Goal: Task Accomplishment & Management: Manage account settings

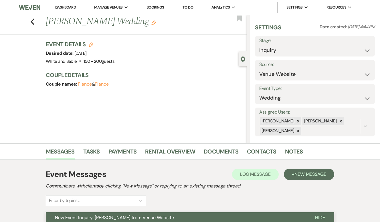
select select "5"
click at [34, 21] on icon "Previous" at bounding box center [32, 21] width 4 height 7
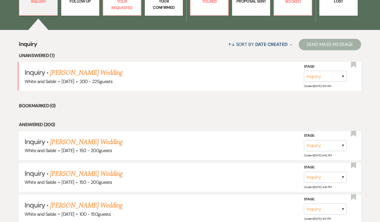
scroll to position [193, 0]
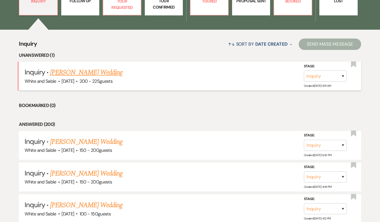
click at [103, 76] on link "[PERSON_NAME] Wedding" at bounding box center [86, 72] width 72 height 10
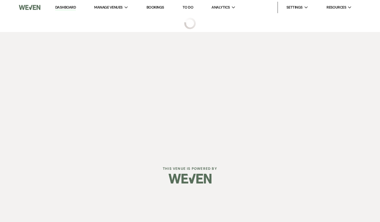
select select "5"
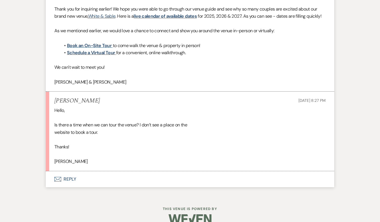
scroll to position [578, 0]
drag, startPoint x: 104, startPoint y: 101, endPoint x: 55, endPoint y: 101, distance: 48.3
click at [55, 101] on div "[PERSON_NAME] [DATE] 8:27 PM" at bounding box center [189, 100] width 271 height 7
copy h5 "[PERSON_NAME]"
click at [70, 181] on button "Envelope Reply" at bounding box center [190, 179] width 288 height 16
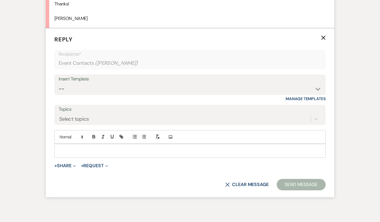
scroll to position [723, 0]
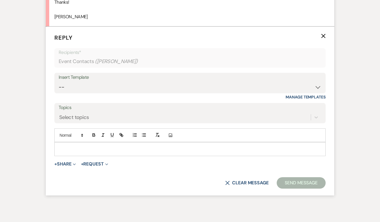
click at [85, 148] on p at bounding box center [190, 149] width 262 height 6
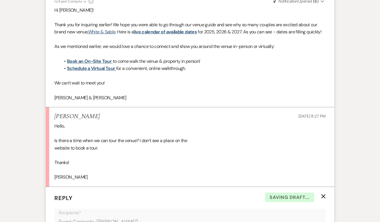
scroll to position [561, 0]
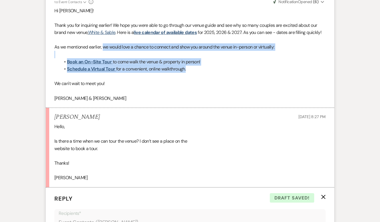
drag, startPoint x: 197, startPoint y: 69, endPoint x: 102, endPoint y: 49, distance: 96.6
click at [102, 49] on div "Hi [PERSON_NAME]! Thank you for inquiring earlier! We hope you were able to go …" at bounding box center [189, 54] width 271 height 95
copy div "we would love a chance to connect and show you around the venue in-person or vi…"
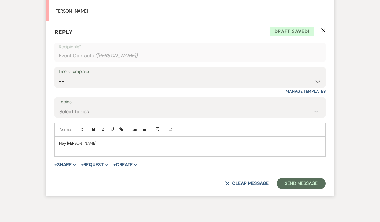
scroll to position [754, 0]
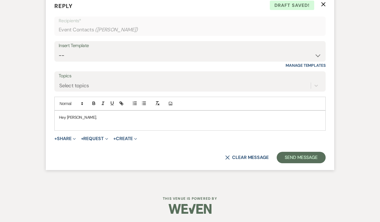
click at [85, 124] on p at bounding box center [190, 124] width 262 height 6
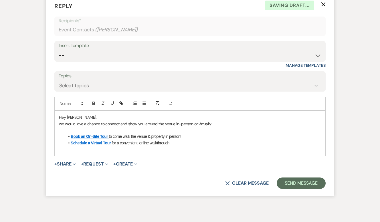
click at [61, 123] on span "we would love a chance to connect and show you around the venue in-person or vi…" at bounding box center [135, 123] width 153 height 5
click at [187, 152] on p at bounding box center [190, 149] width 262 height 6
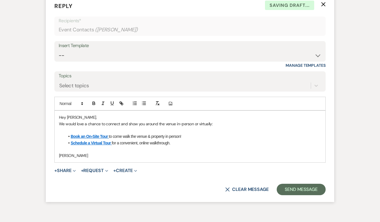
click at [152, 115] on p "Hey [PERSON_NAME]," at bounding box center [190, 117] width 262 height 6
click at [305, 191] on button "Send Message" at bounding box center [300, 189] width 49 height 11
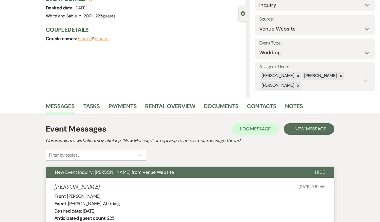
scroll to position [0, 0]
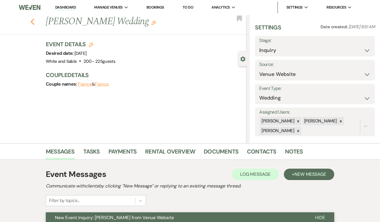
click at [31, 21] on use "button" at bounding box center [33, 22] width 4 height 6
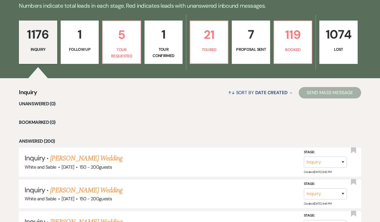
scroll to position [75, 0]
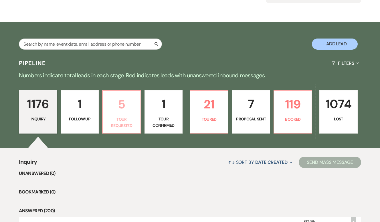
click at [122, 103] on p "5" at bounding box center [121, 104] width 31 height 19
select select "2"
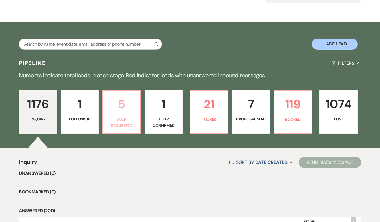
select select "2"
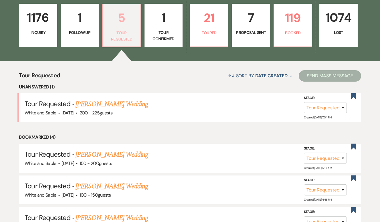
scroll to position [166, 0]
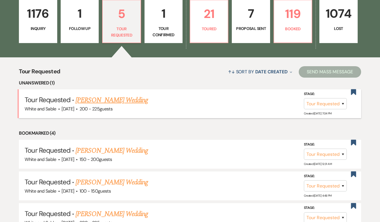
click at [116, 100] on link "[PERSON_NAME] Wedding" at bounding box center [111, 100] width 72 height 10
select select "2"
select select "5"
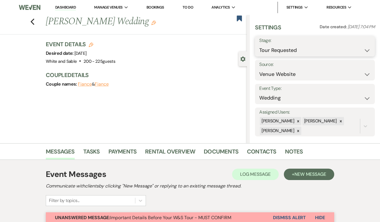
click at [283, 51] on select "Inquiry Follow Up Tour Requested Tour Confirmed Toured Proposal Sent Booked Lost" at bounding box center [314, 50] width 111 height 11
select select "8"
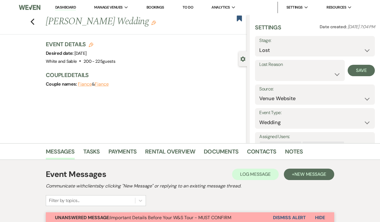
click at [288, 216] on button "Dismiss Alert" at bounding box center [289, 218] width 33 height 11
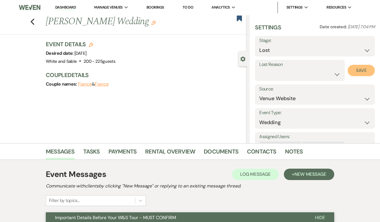
click at [357, 69] on button "Save" at bounding box center [360, 70] width 27 height 11
click at [33, 21] on icon "Previous" at bounding box center [32, 21] width 4 height 7
select select "2"
select select "8"
select select "2"
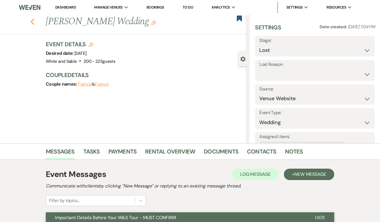
select select "2"
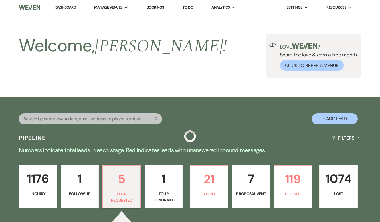
scroll to position [166, 0]
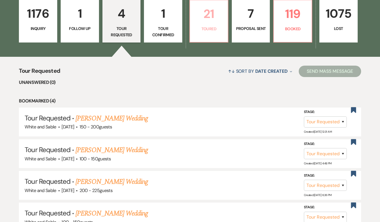
click at [215, 24] on link "21 Toured" at bounding box center [208, 21] width 39 height 43
select select "5"
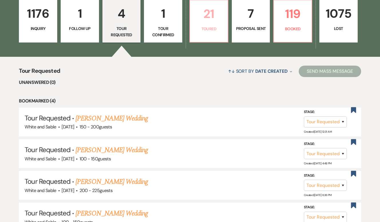
select select "5"
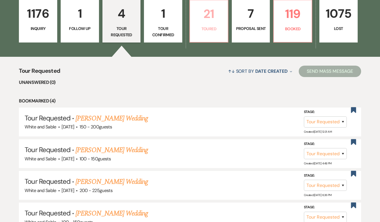
select select "5"
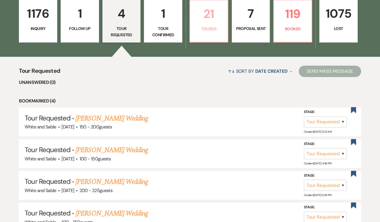
select select "5"
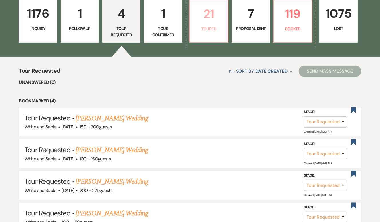
select select "5"
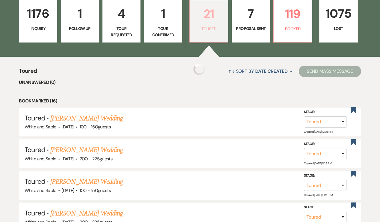
select select "5"
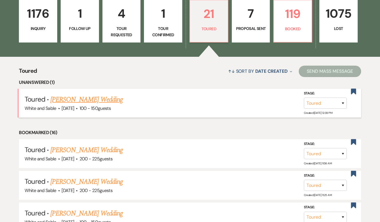
click at [109, 99] on link "[PERSON_NAME] Wedding" at bounding box center [86, 100] width 72 height 10
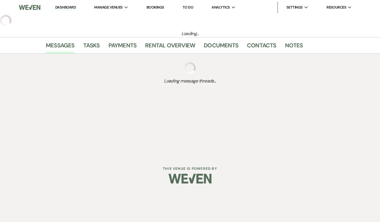
select select "5"
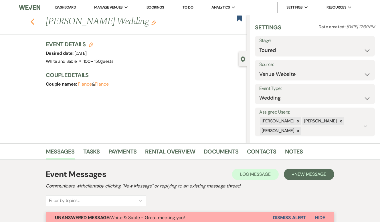
click at [32, 18] on icon "Previous" at bounding box center [32, 21] width 4 height 7
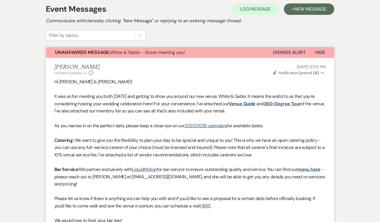
select select "5"
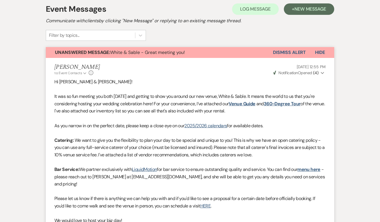
select select "5"
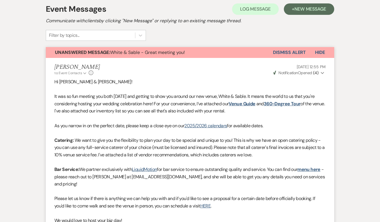
select select "5"
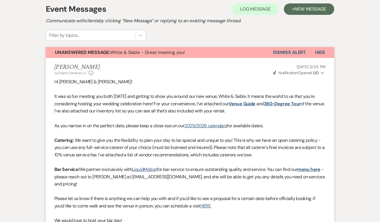
select select "5"
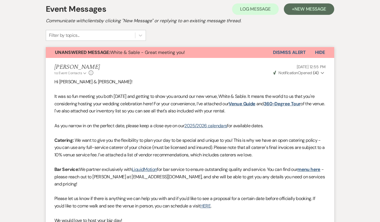
select select "5"
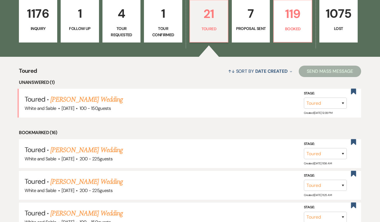
click at [242, 46] on div "1176 Inquiry 1 Follow Up 4 Tour Requested 1 Tour Confirmed 21 Toured 7 Proposal…" at bounding box center [190, 25] width 380 height 64
click at [242, 27] on p "Proposal Sent" at bounding box center [250, 28] width 31 height 6
select select "6"
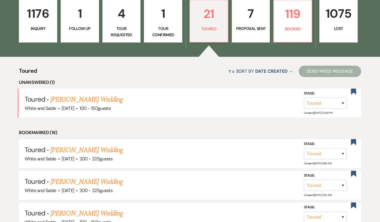
select select "6"
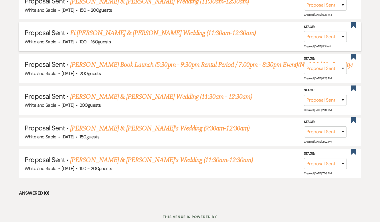
scroll to position [308, 0]
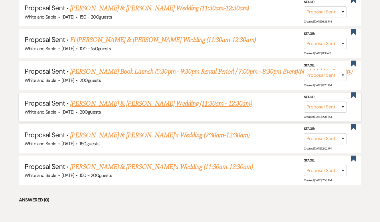
click at [196, 109] on link "[PERSON_NAME] & [PERSON_NAME] Wedding (11:30am - 12:30am)" at bounding box center [161, 104] width 182 height 10
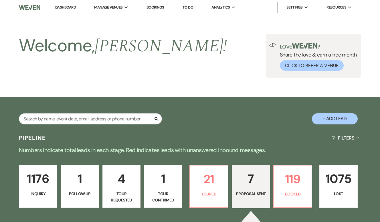
select select "6"
select select "7"
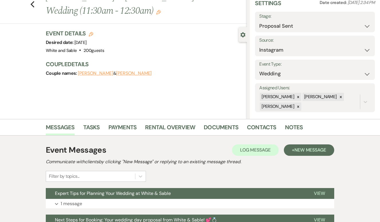
scroll to position [25, 0]
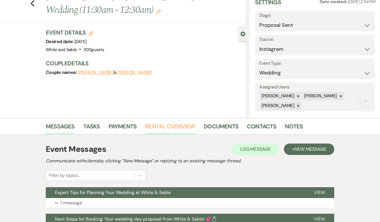
click at [162, 131] on link "Rental Overview" at bounding box center [170, 128] width 50 height 13
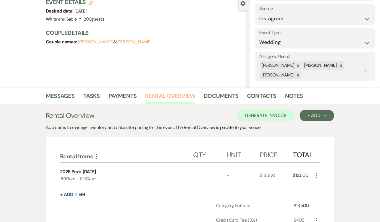
scroll to position [76, 0]
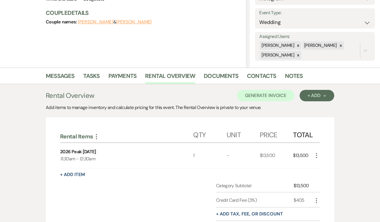
click at [316, 157] on icon "More" at bounding box center [316, 155] width 7 height 7
click at [323, 175] on button "X Delete" at bounding box center [328, 176] width 31 height 9
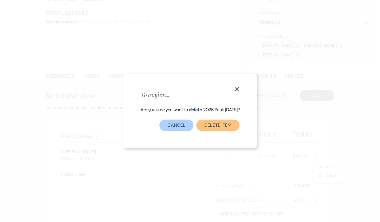
click at [212, 125] on button "Delete Item" at bounding box center [217, 125] width 43 height 11
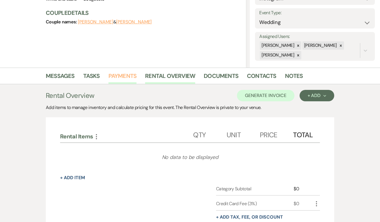
click at [125, 75] on link "Payments" at bounding box center [122, 77] width 28 height 13
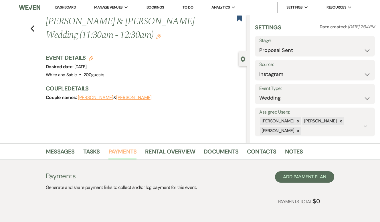
scroll to position [5, 0]
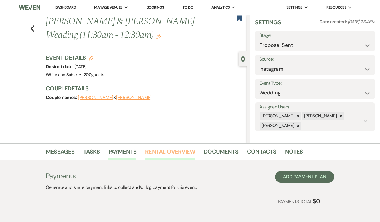
click at [182, 154] on link "Rental Overview" at bounding box center [170, 153] width 50 height 13
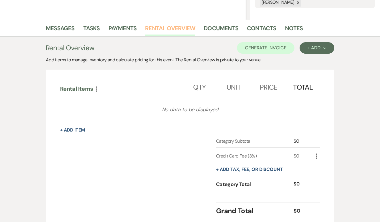
scroll to position [67, 0]
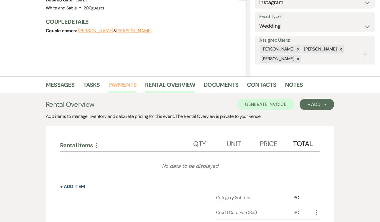
click at [124, 83] on link "Payments" at bounding box center [122, 86] width 28 height 13
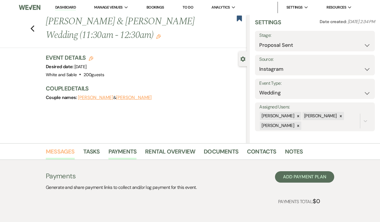
click at [67, 149] on link "Messages" at bounding box center [60, 153] width 29 height 13
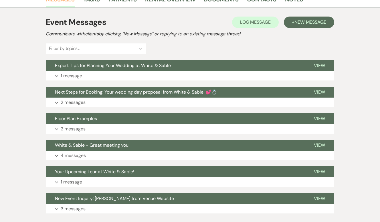
scroll to position [170, 0]
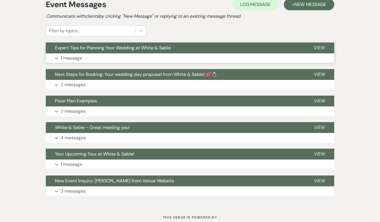
click at [179, 47] on button "Expert Tips for Planning Your Wedding at White & Sable" at bounding box center [175, 48] width 259 height 11
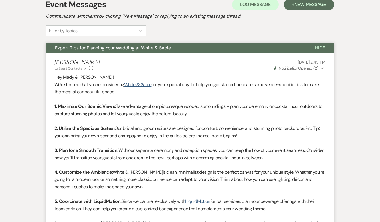
click at [179, 47] on button "Expert Tips for Planning Your Wedding at White & Sable" at bounding box center [176, 48] width 260 height 11
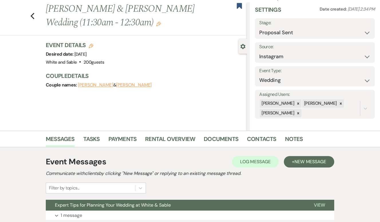
scroll to position [0, 0]
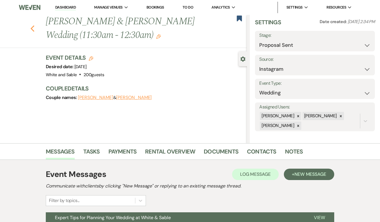
click at [33, 28] on icon "Previous" at bounding box center [32, 28] width 4 height 7
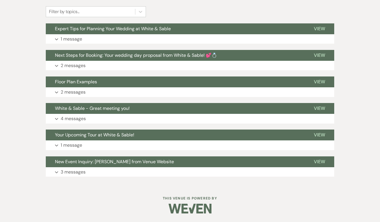
select select "6"
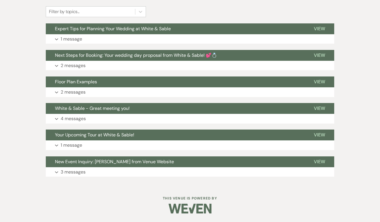
select select "6"
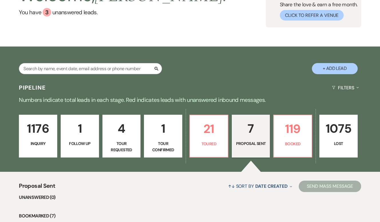
scroll to position [0, 0]
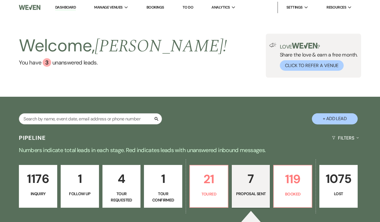
click at [49, 172] on p "1176" at bounding box center [38, 179] width 31 height 19
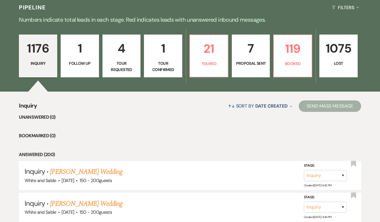
scroll to position [130, 0]
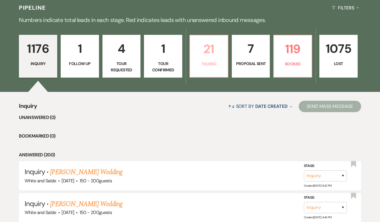
click at [214, 67] on p "Toured" at bounding box center [208, 64] width 31 height 6
select select "5"
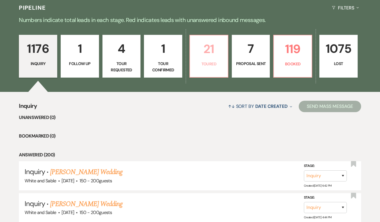
select select "5"
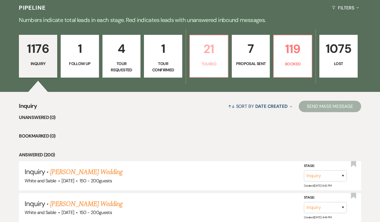
select select "5"
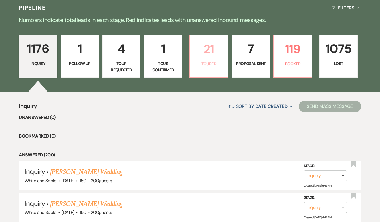
select select "5"
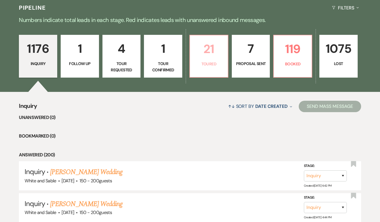
select select "5"
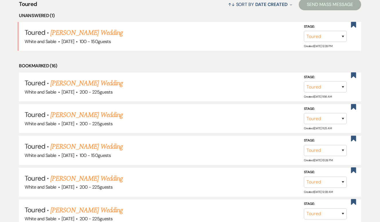
scroll to position [234, 0]
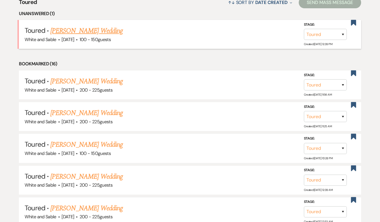
click at [99, 31] on link "[PERSON_NAME] Wedding" at bounding box center [86, 31] width 72 height 10
select select "5"
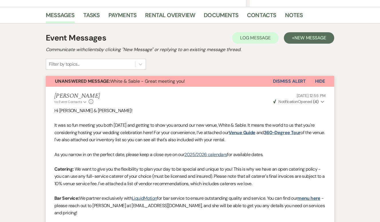
scroll to position [134, 0]
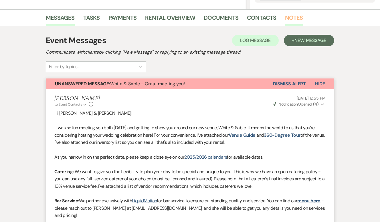
click at [290, 20] on link "Notes" at bounding box center [294, 19] width 18 height 13
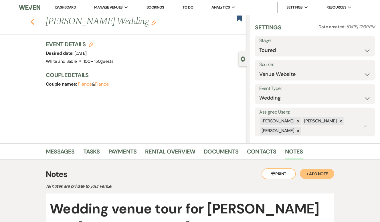
click at [33, 22] on icon "Previous" at bounding box center [32, 21] width 4 height 7
select select "5"
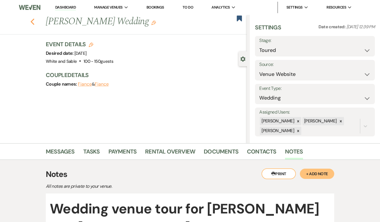
select select "5"
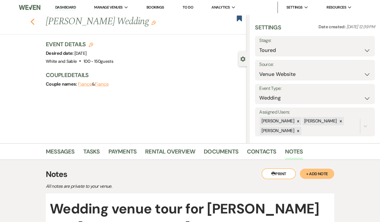
select select "5"
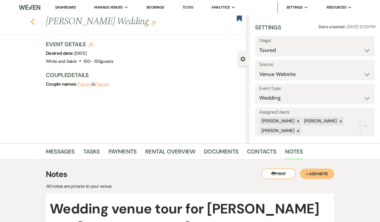
select select "5"
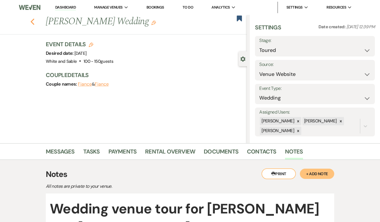
select select "5"
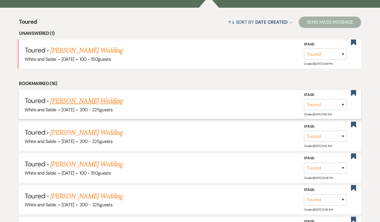
scroll to position [216, 0]
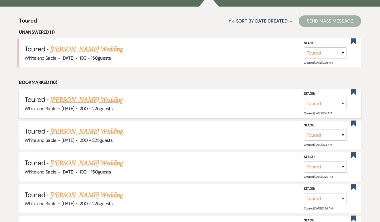
click at [105, 99] on link "[PERSON_NAME] Wedding" at bounding box center [86, 100] width 72 height 10
select select "5"
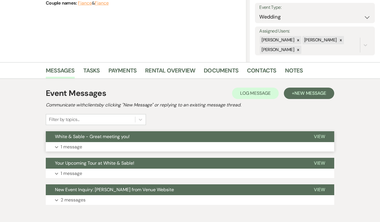
click at [101, 142] on button "Expand 1 message" at bounding box center [190, 147] width 288 height 10
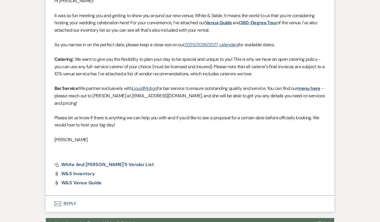
scroll to position [328, 0]
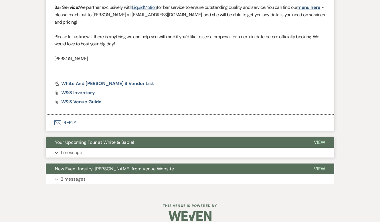
click at [93, 141] on span "Your Upcoming Tour at White & Sable!" at bounding box center [94, 142] width 79 height 6
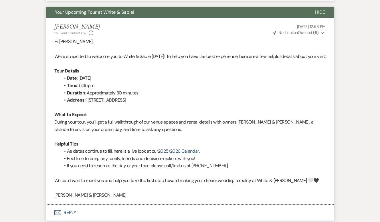
scroll to position [458, 0]
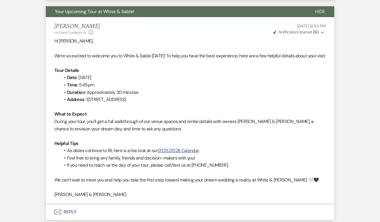
click at [183, 155] on li "As dates continue to fill, here is a live look at our 2025/2026 Calendar ." at bounding box center [192, 150] width 265 height 7
click at [183, 154] on link "2025/2026 Calendar" at bounding box center [178, 151] width 41 height 6
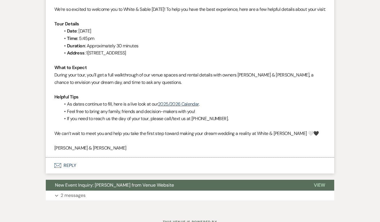
scroll to position [536, 0]
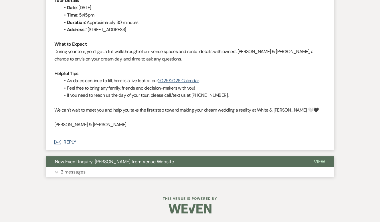
click at [104, 161] on span "New Event Inquiry: [PERSON_NAME] from Venue Website" at bounding box center [114, 162] width 119 height 6
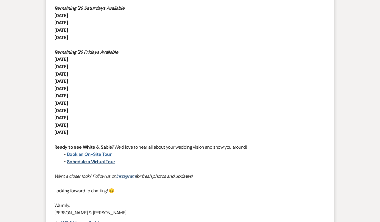
scroll to position [930, 0]
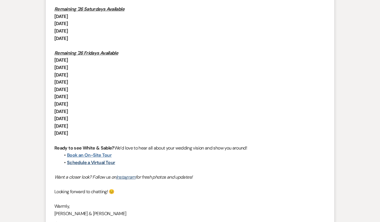
click at [95, 158] on link "Book an On-Site Tour" at bounding box center [89, 155] width 45 height 6
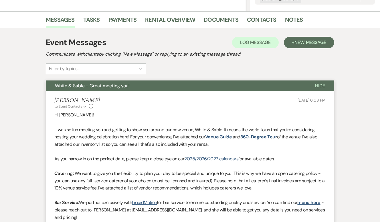
scroll to position [0, 0]
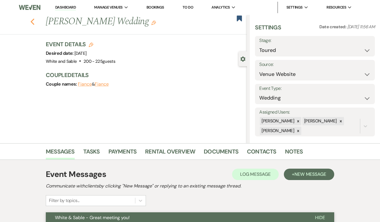
click at [34, 19] on icon "Previous" at bounding box center [32, 21] width 4 height 7
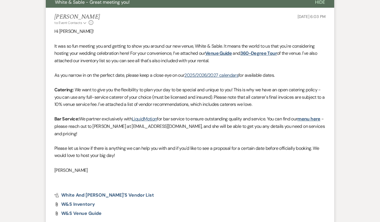
select select "5"
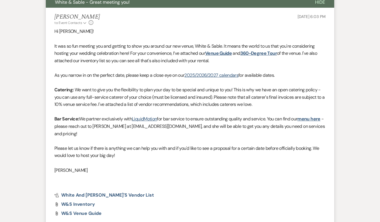
select select "5"
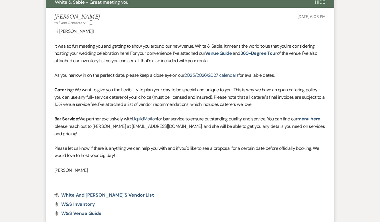
select select "5"
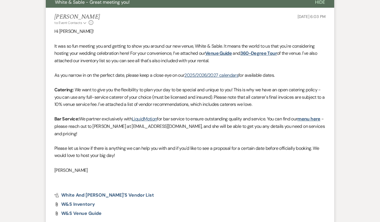
select select "5"
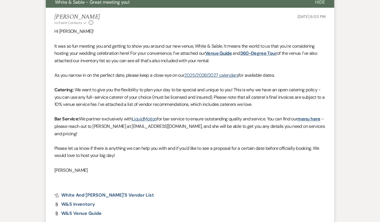
select select "5"
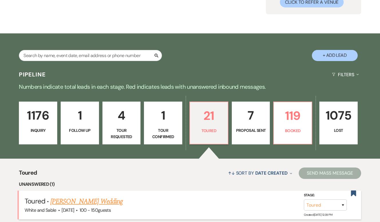
scroll to position [62, 0]
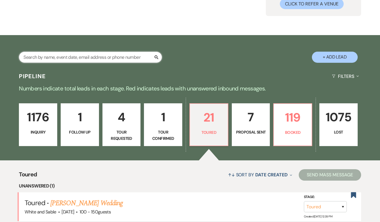
click at [109, 56] on input "text" at bounding box center [90, 57] width 143 height 11
type input "jihad"
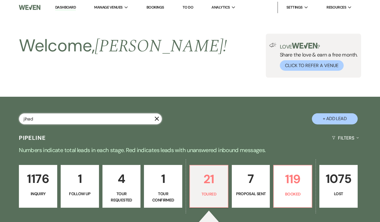
select select "8"
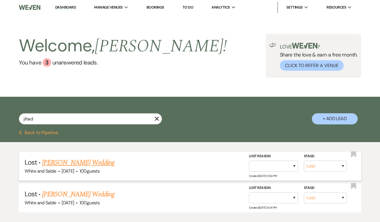
click at [91, 159] on link "[PERSON_NAME] Wedding" at bounding box center [78, 163] width 72 height 10
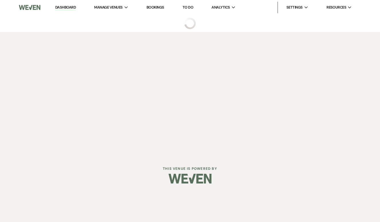
select select "8"
select select "5"
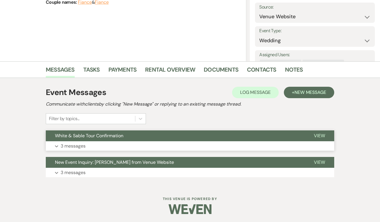
click at [112, 147] on button "Expand 3 messages" at bounding box center [190, 146] width 288 height 10
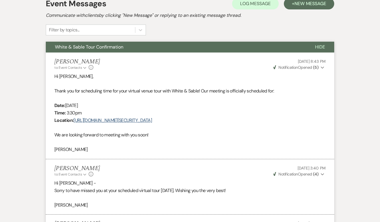
scroll to position [277, 0]
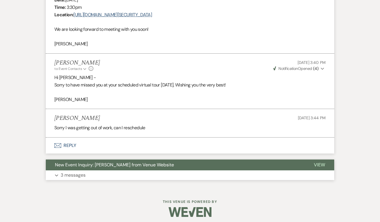
click at [109, 166] on span "New Event Inquiry: [PERSON_NAME] from Venue Website" at bounding box center [114, 165] width 119 height 6
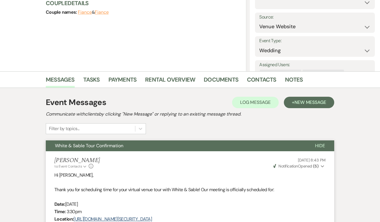
scroll to position [0, 0]
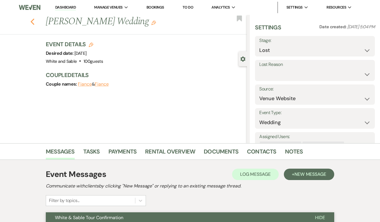
click at [33, 23] on use "button" at bounding box center [33, 22] width 4 height 6
select select "8"
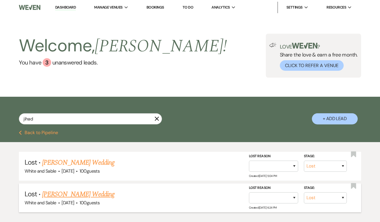
click at [88, 197] on link "[PERSON_NAME] Wedding" at bounding box center [78, 195] width 72 height 10
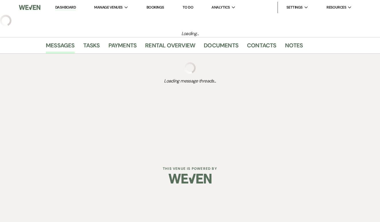
select select "8"
select select "5"
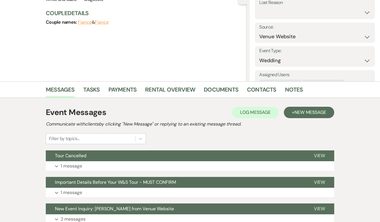
scroll to position [108, 0]
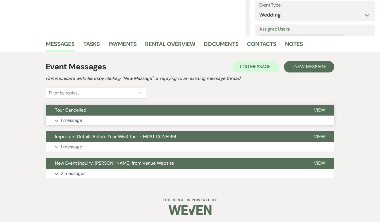
click at [125, 111] on button "Tour Cancelled" at bounding box center [175, 110] width 259 height 11
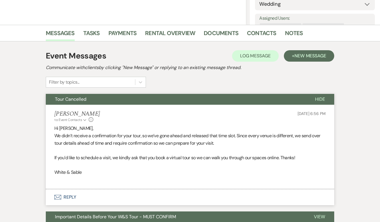
scroll to position [126, 0]
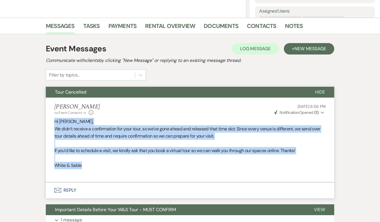
drag, startPoint x: 101, startPoint y: 167, endPoint x: 49, endPoint y: 121, distance: 68.7
click at [49, 121] on li "[PERSON_NAME] to: Event Contacts Expand Info [DATE] 6:56 PM Weven Check Notific…" at bounding box center [190, 140] width 288 height 85
copy div "Hi [PERSON_NAME], We didn’t receive a confirmation for your tour, so we’ve gone…"
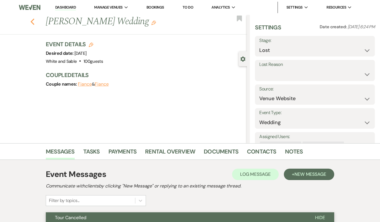
click at [33, 20] on use "button" at bounding box center [33, 22] width 4 height 6
select select "8"
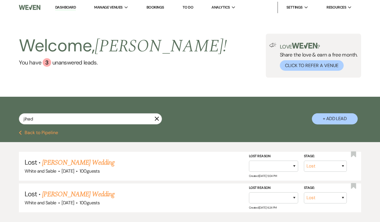
click at [67, 6] on link "Dashboard" at bounding box center [65, 7] width 21 height 5
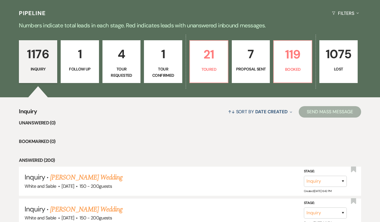
scroll to position [126, 0]
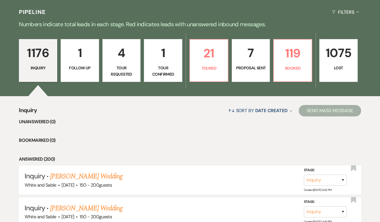
click at [81, 66] on p "Follow Up" at bounding box center [79, 68] width 31 height 6
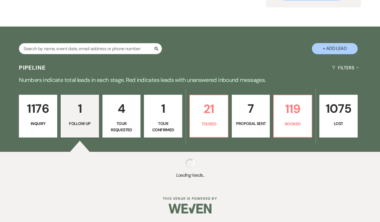
select select "9"
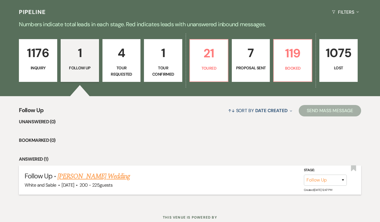
click at [77, 186] on span "·" at bounding box center [77, 186] width 2 height 0
click at [95, 178] on link "[PERSON_NAME] Wedding" at bounding box center [93, 177] width 72 height 10
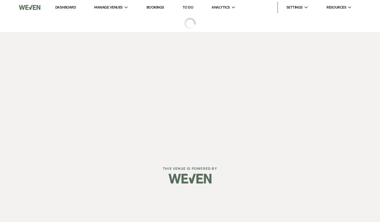
select select "9"
select select "5"
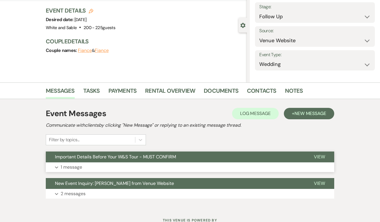
scroll to position [46, 0]
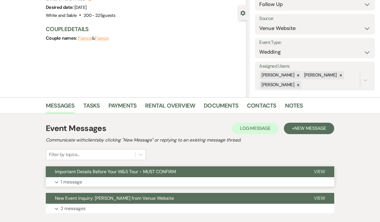
click at [126, 180] on button "Expand 1 message" at bounding box center [190, 183] width 288 height 10
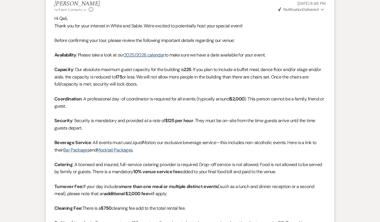
scroll to position [222, 0]
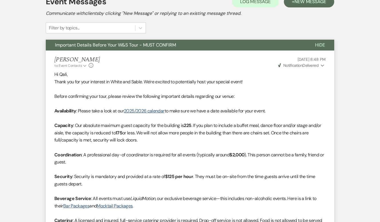
click at [137, 45] on span "Important Details Before Your W&S Tour - MUST CONFIRM" at bounding box center [115, 45] width 121 height 6
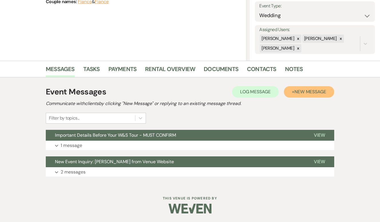
click at [294, 95] on button "+ New Message" at bounding box center [309, 91] width 50 height 11
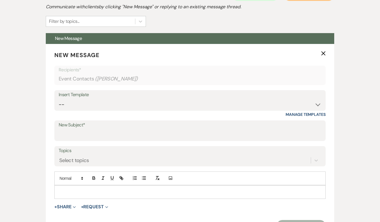
scroll to position [200, 0]
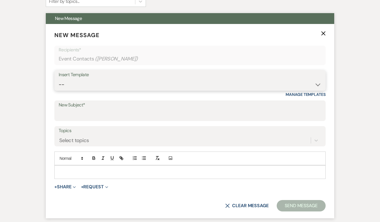
click at [137, 83] on select "-- Inquiry Response (Venue Guide) Schedule - Venue Tour Appt Confirmation Sched…" at bounding box center [190, 84] width 262 height 11
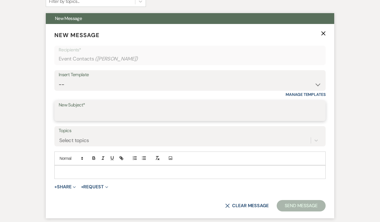
click at [113, 114] on input "New Subject*" at bounding box center [190, 114] width 262 height 11
type input "Tour Cancelled"
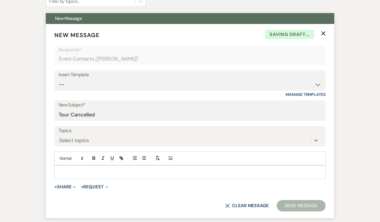
click at [115, 172] on p at bounding box center [190, 172] width 262 height 6
paste div
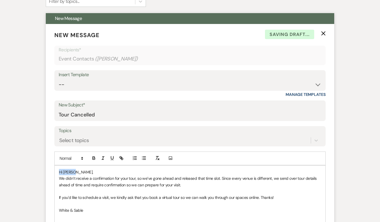
drag, startPoint x: 76, startPoint y: 174, endPoint x: 57, endPoint y: 172, distance: 19.3
click at [57, 172] on div "Hi [PERSON_NAME], We didn’t receive a confirmation for your tour, so we’ve gone…" at bounding box center [190, 195] width 270 height 58
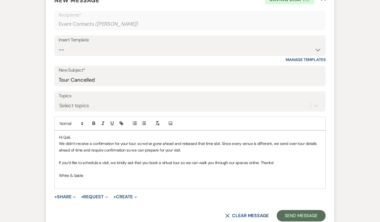
scroll to position [238, 0]
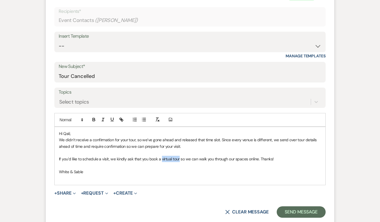
drag, startPoint x: 162, startPoint y: 160, endPoint x: 180, endPoint y: 160, distance: 18.3
click at [180, 160] on span "If you’d like to schedule a visit, we kindly ask that you book a virtual tour s…" at bounding box center [166, 159] width 215 height 5
click at [180, 175] on p "White & Sable" at bounding box center [190, 172] width 262 height 6
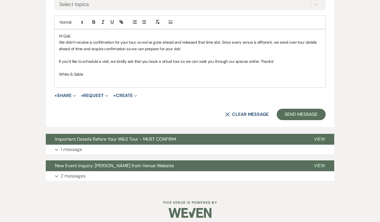
scroll to position [340, 0]
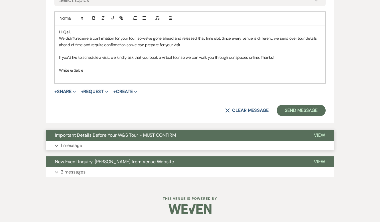
click at [104, 140] on button "Important Details Before Your W&S Tour - MUST CONFIRM" at bounding box center [175, 135] width 259 height 11
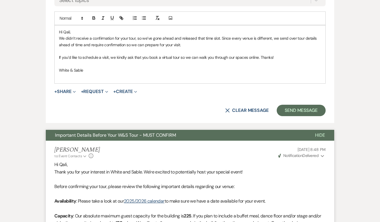
click at [104, 140] on button "Important Details Before Your W&S Tour - MUST CONFIRM" at bounding box center [176, 135] width 260 height 11
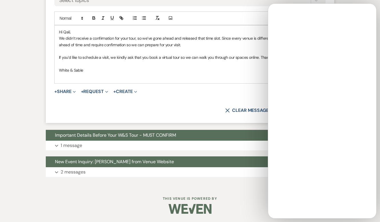
click at [189, 85] on form "New Message X Draft Recipients* Event Contacts ( [PERSON_NAME] ) Insert Templat…" at bounding box center [190, 4] width 288 height 240
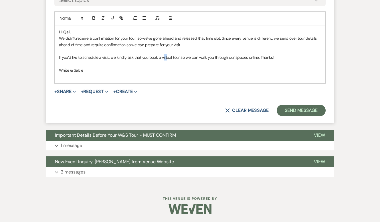
drag, startPoint x: 163, startPoint y: 57, endPoint x: 167, endPoint y: 57, distance: 4.3
click at [167, 57] on span "If you’d like to schedule a visit, we kindly ask that you book a virtual tour s…" at bounding box center [166, 57] width 215 height 5
drag, startPoint x: 149, startPoint y: 57, endPoint x: 180, endPoint y: 56, distance: 30.3
click at [180, 56] on span "If you’d like to schedule a visit, we kindly ask that you book a virtual tour s…" at bounding box center [166, 57] width 215 height 5
click at [121, 21] on button "button" at bounding box center [121, 18] width 8 height 7
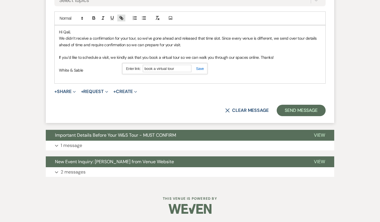
paste input "[URL][DOMAIN_NAME]"
type input "[URL][DOMAIN_NAME]"
click at [202, 70] on link at bounding box center [197, 69] width 12 height 4
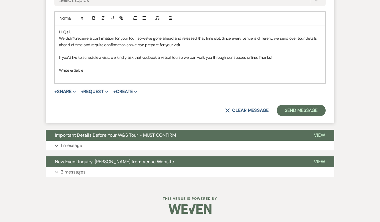
click at [200, 79] on p at bounding box center [190, 77] width 262 height 6
click at [277, 53] on p at bounding box center [190, 51] width 262 height 6
click at [276, 56] on p "If you’d like to schedule a visit, we kindly ask that you book a virtual tour s…" at bounding box center [190, 57] width 262 height 6
click at [286, 109] on button "Send Message" at bounding box center [300, 110] width 49 height 11
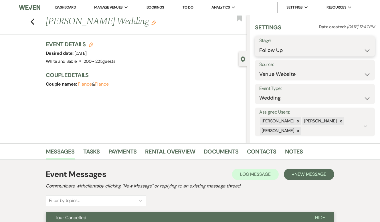
click at [279, 49] on select "Inquiry Follow Up Tour Requested Tour Confirmed Toured Proposal Sent Booked Lost" at bounding box center [314, 50] width 111 height 11
select select "8"
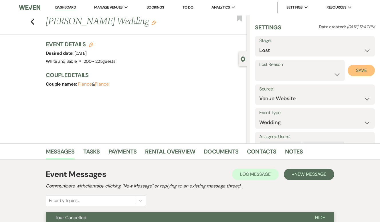
click at [356, 71] on button "Save" at bounding box center [360, 70] width 27 height 11
click at [33, 21] on icon "Previous" at bounding box center [32, 21] width 4 height 7
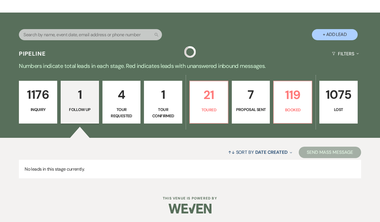
scroll to position [84, 0]
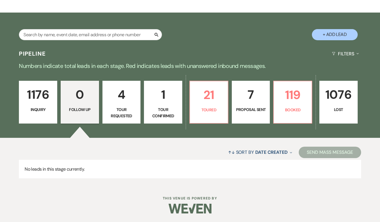
click at [32, 101] on p "1176" at bounding box center [38, 94] width 31 height 19
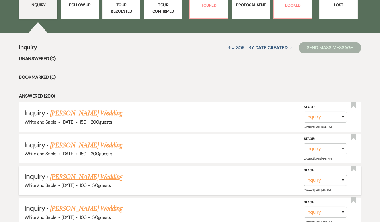
scroll to position [138, 0]
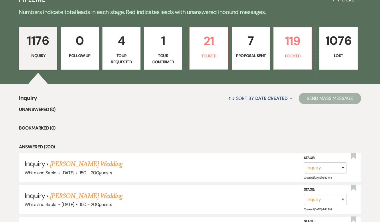
click at [118, 58] on p "Tour Requested" at bounding box center [121, 59] width 31 height 13
select select "2"
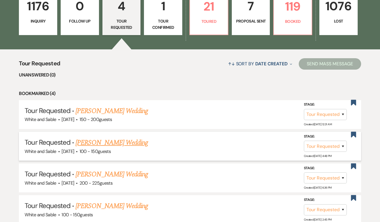
scroll to position [142, 0]
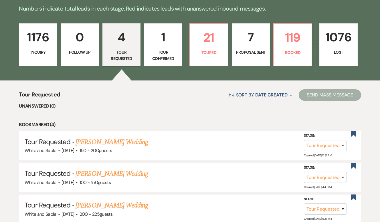
click at [41, 51] on p "Inquiry" at bounding box center [38, 52] width 31 height 6
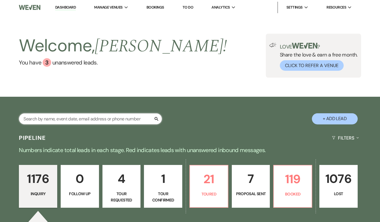
click at [93, 119] on input "text" at bounding box center [90, 118] width 143 height 11
type input "geo"
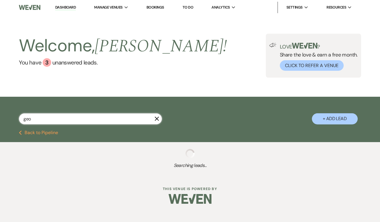
select select "8"
select select "5"
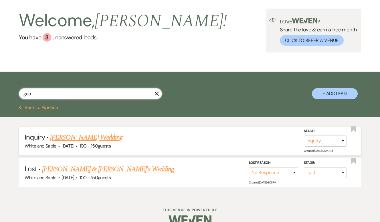
scroll to position [36, 0]
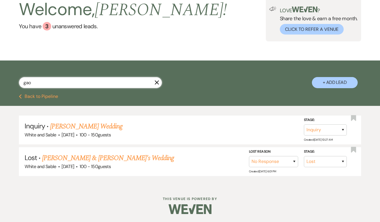
type input "gao"
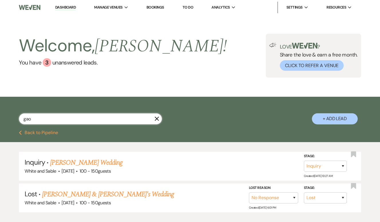
select select "8"
select select "6"
click at [72, 164] on link "[PERSON_NAME]'s Wedding" at bounding box center [88, 163] width 76 height 10
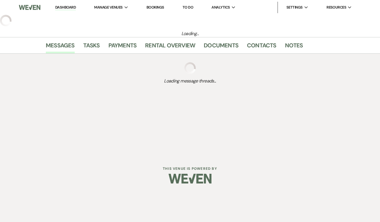
select select "5"
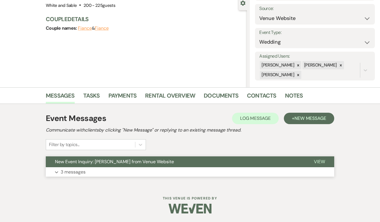
click at [133, 159] on span "New Event Inquiry: [PERSON_NAME] from Venue Website" at bounding box center [114, 162] width 119 height 6
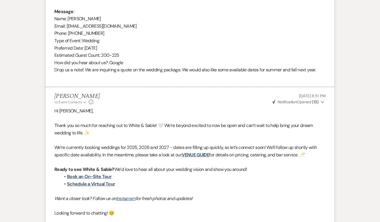
scroll to position [296, 0]
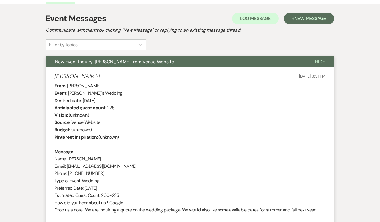
click at [126, 59] on span "New Event Inquiry: [PERSON_NAME] from Venue Website" at bounding box center [114, 62] width 119 height 6
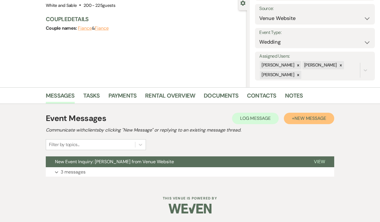
click at [300, 120] on span "New Message" at bounding box center [310, 118] width 32 height 6
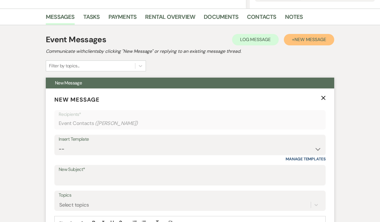
scroll to position [139, 0]
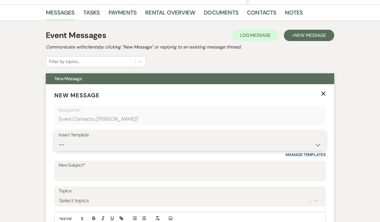
click at [111, 139] on select "-- Inquiry Response (Venue Guide) Schedule - Venue Tour Appt Confirmation Sched…" at bounding box center [190, 144] width 262 height 11
select select "4647"
type input "Your Upcoming Tour at White & Sable!"
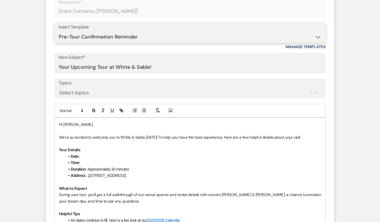
scroll to position [253, 0]
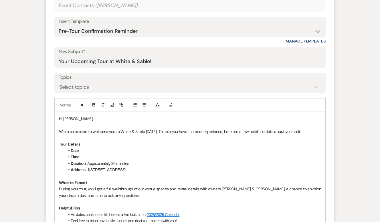
click at [84, 125] on p at bounding box center [190, 125] width 262 height 6
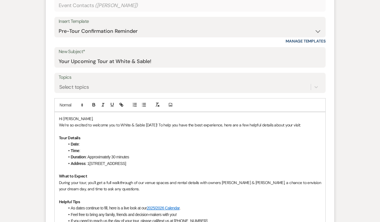
click at [151, 127] on p "We’re so excited to welcome you to White & Sable [DATE]! To help you have the b…" at bounding box center [190, 125] width 262 height 6
click at [83, 144] on li "Date :" at bounding box center [193, 144] width 256 height 6
click at [93, 152] on li "Time :" at bounding box center [193, 151] width 256 height 6
drag, startPoint x: 145, startPoint y: 151, endPoint x: 94, endPoint y: 150, distance: 50.9
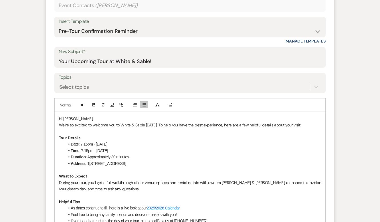
click at [94, 150] on li "Time : 7:15pm - [DATE]" at bounding box center [193, 151] width 256 height 6
drag, startPoint x: 96, startPoint y: 143, endPoint x: 80, endPoint y: 143, distance: 16.0
click at [80, 143] on li "Date : 7:15pm - [DATE]" at bounding box center [193, 144] width 256 height 6
click at [163, 151] on li "Time : 7:15pm" at bounding box center [193, 151] width 256 height 6
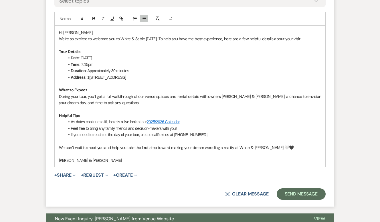
scroll to position [342, 0]
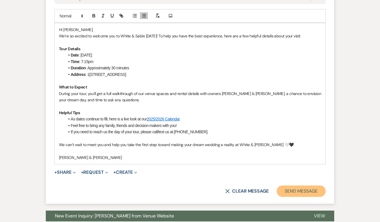
click at [314, 196] on button "Send Message" at bounding box center [300, 191] width 49 height 11
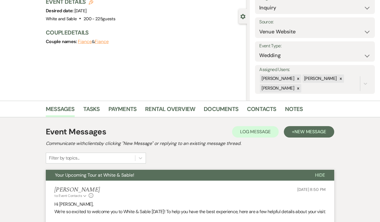
scroll to position [0, 0]
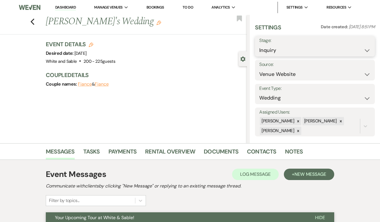
click at [281, 54] on select "Inquiry Follow Up Tour Requested Tour Confirmed Toured Proposal Sent Booked Lost" at bounding box center [314, 50] width 111 height 11
select select "2"
click at [360, 45] on button "Save" at bounding box center [362, 46] width 25 height 11
click at [239, 17] on use "button" at bounding box center [239, 18] width 5 height 6
click at [34, 21] on icon "Previous" at bounding box center [32, 21] width 4 height 7
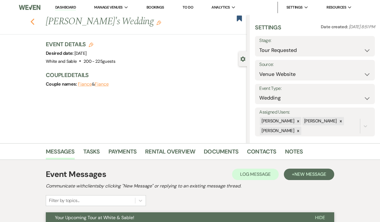
select select "2"
select select "8"
select select "6"
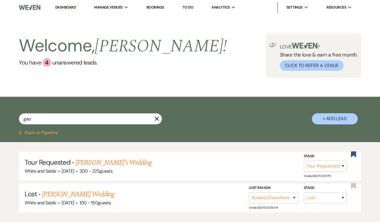
click at [66, 4] on li "Dashboard" at bounding box center [65, 7] width 26 height 11
click at [65, 5] on li "Dashboard" at bounding box center [65, 7] width 26 height 11
click at [64, 9] on link "Dashboard" at bounding box center [65, 7] width 21 height 5
select select "2"
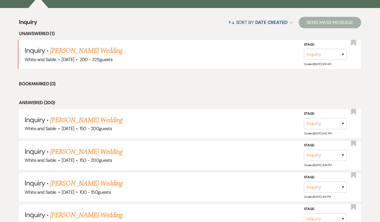
scroll to position [220, 0]
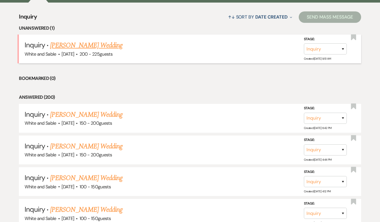
click at [76, 47] on link "[PERSON_NAME] Wedding" at bounding box center [86, 45] width 72 height 10
select select "5"
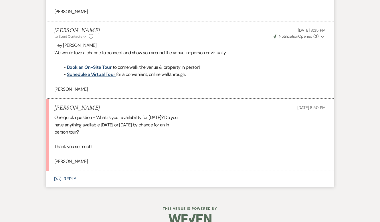
scroll to position [738, 0]
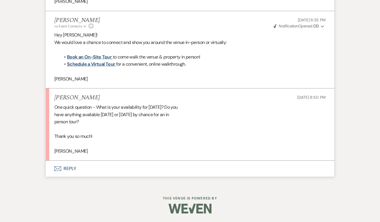
click at [83, 167] on button "Envelope Reply" at bounding box center [190, 169] width 288 height 16
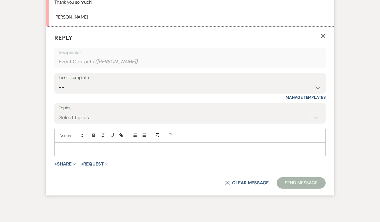
scroll to position [872, 0]
click at [86, 141] on div "Add Photo" at bounding box center [189, 136] width 271 height 14
click at [90, 147] on p at bounding box center [190, 149] width 262 height 6
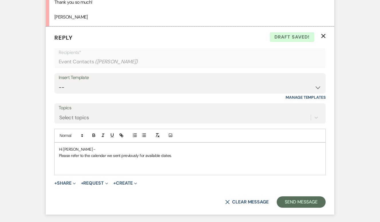
click at [184, 157] on p "Please refer to the calendar we sent previously for available dates." at bounding box center [190, 156] width 262 height 6
drag, startPoint x: 184, startPoint y: 157, endPoint x: 53, endPoint y: 158, distance: 131.2
click at [53, 158] on form "Reply X Draft saved! Recipients* Event Contacts ( [PERSON_NAME] ) Insert Templa…" at bounding box center [190, 121] width 288 height 188
click at [110, 170] on p at bounding box center [190, 169] width 262 height 6
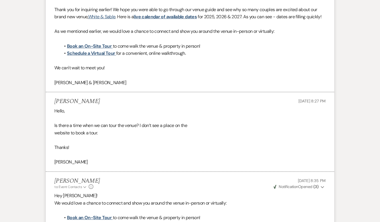
scroll to position [575, 0]
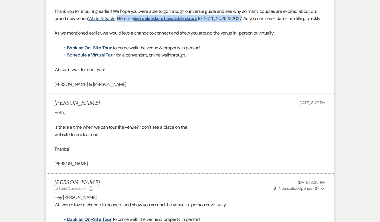
drag, startPoint x: 119, startPoint y: 17, endPoint x: 244, endPoint y: 17, distance: 124.9
click at [244, 17] on p "Thank you for inquiring earlier! We hope you were able to go through our venue …" at bounding box center [189, 15] width 271 height 15
copy p "Here is a live calendar of available dates for 2025, 2026 & 2027"
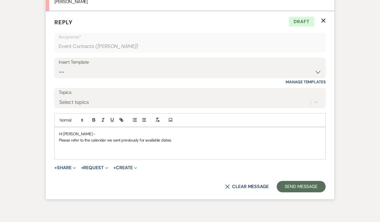
scroll to position [899, 0]
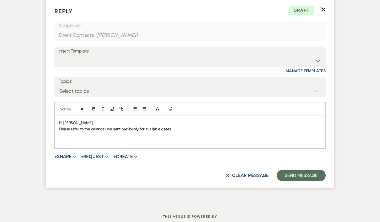
click at [180, 137] on p at bounding box center [190, 135] width 262 height 6
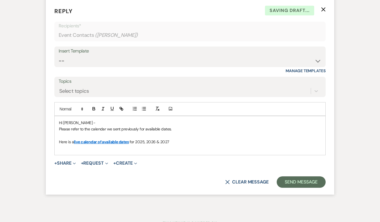
drag, startPoint x: 174, startPoint y: 128, endPoint x: 58, endPoint y: 128, distance: 116.1
click at [58, 128] on div "Hi [PERSON_NAME] - Please refer to the calendar we sent previously for availabl…" at bounding box center [190, 135] width 270 height 39
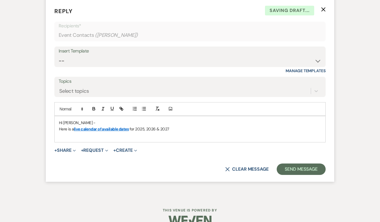
click at [176, 132] on p "Here is a live calendar of available dates for 2025, 2026 & 2027" at bounding box center [190, 129] width 262 height 6
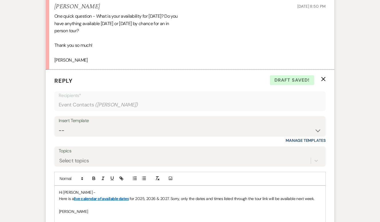
scroll to position [924, 0]
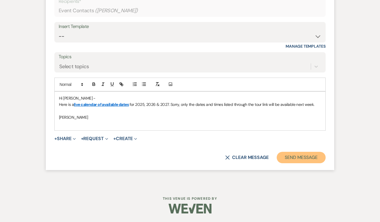
click at [286, 156] on button "Send Message" at bounding box center [300, 157] width 49 height 11
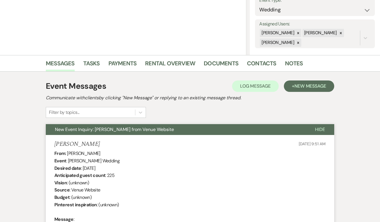
scroll to position [0, 0]
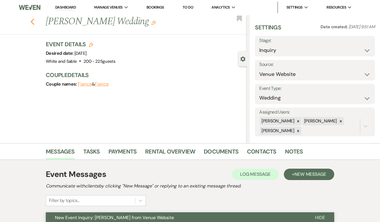
click at [31, 22] on use "button" at bounding box center [33, 22] width 4 height 6
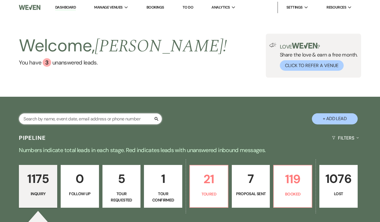
click at [93, 116] on input "text" at bounding box center [90, 118] width 143 height 11
type input "lainey"
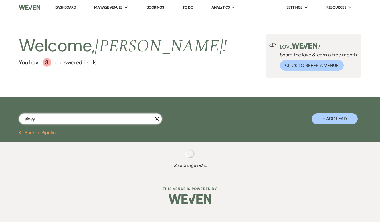
select select "8"
select select "5"
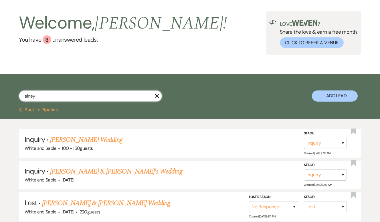
scroll to position [27, 0]
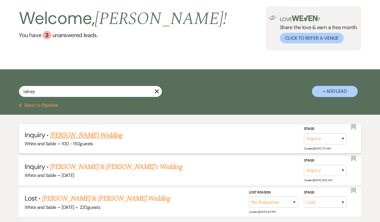
click at [97, 139] on link "[PERSON_NAME] Wedding" at bounding box center [86, 135] width 72 height 10
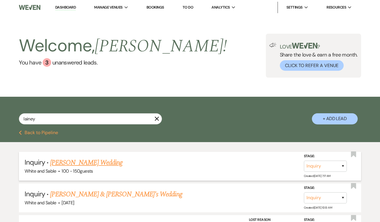
select select "5"
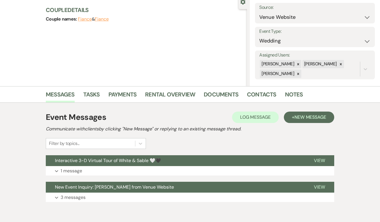
scroll to position [83, 0]
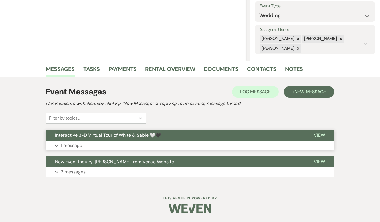
click at [132, 134] on span "Interactive 3-D Virtual Tour of White & Sable 🤍🖤" at bounding box center [108, 135] width 106 height 6
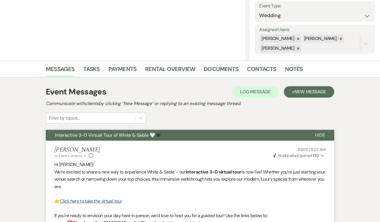
click at [132, 134] on span "Interactive 3-D Virtual Tour of White & Sable 🤍🖤" at bounding box center [108, 135] width 106 height 6
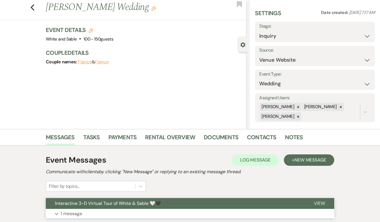
scroll to position [13, 0]
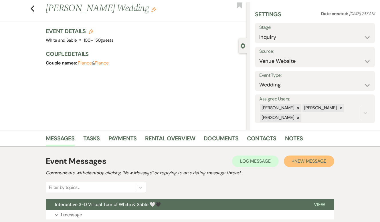
click at [313, 160] on span "New Message" at bounding box center [310, 161] width 32 height 6
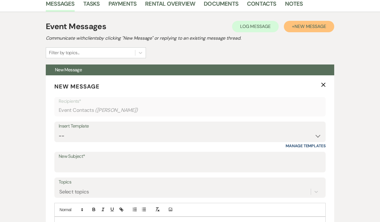
scroll to position [149, 0]
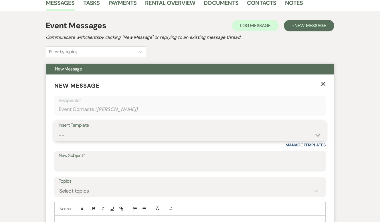
click at [108, 131] on select "-- Inquiry Response (Venue Guide) Schedule - Venue Tour Appt Confirmation Sched…" at bounding box center [190, 135] width 262 height 11
select select "4647"
type input "Your Upcoming Tour at White & Sable!"
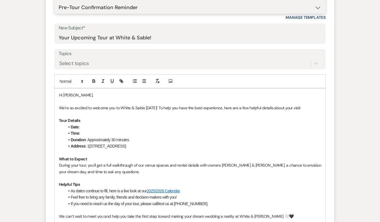
scroll to position [278, 0]
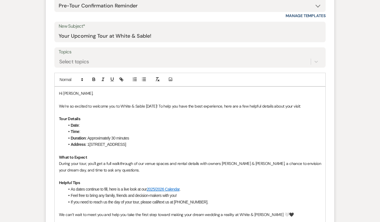
click at [104, 127] on li "Date :" at bounding box center [193, 125] width 256 height 6
click at [100, 132] on li "Time :" at bounding box center [193, 132] width 256 height 6
drag, startPoint x: 138, startPoint y: 132, endPoint x: 95, endPoint y: 131, distance: 42.6
click at [95, 131] on li "Time : 11:45am - [DATE]" at bounding box center [193, 132] width 256 height 6
drag, startPoint x: 97, startPoint y: 125, endPoint x: 81, endPoint y: 124, distance: 16.7
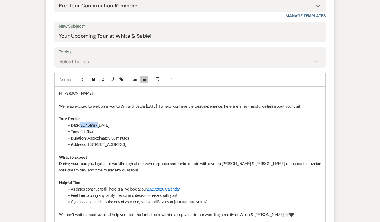
click at [81, 124] on li "Date : 11:45am - [DATE]" at bounding box center [193, 125] width 256 height 6
click at [148, 105] on p "We’re so excited to welcome you to White & Sable [DATE]! To help you have the b…" at bounding box center [190, 106] width 262 height 6
click at [84, 101] on p at bounding box center [190, 100] width 262 height 6
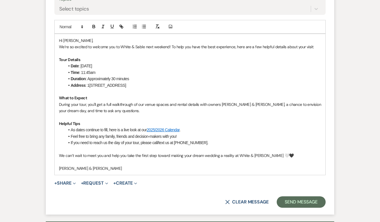
scroll to position [332, 0]
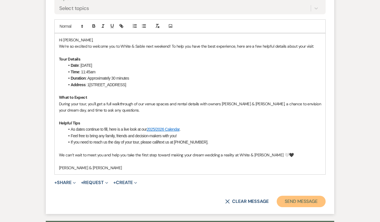
click at [288, 201] on button "Send Message" at bounding box center [300, 201] width 49 height 11
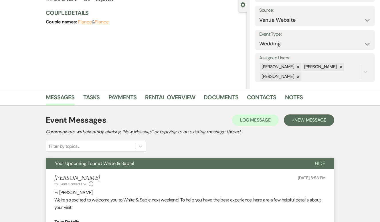
scroll to position [0, 0]
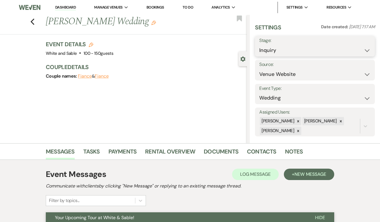
click at [266, 51] on select "Inquiry Follow Up Tour Requested Tour Confirmed Toured Proposal Sent Booked Lost" at bounding box center [314, 50] width 111 height 11
select select "2"
click at [360, 47] on button "Save" at bounding box center [362, 46] width 25 height 11
click at [239, 21] on icon "Bookmark" at bounding box center [239, 18] width 6 height 7
click at [33, 21] on icon "Previous" at bounding box center [32, 21] width 4 height 7
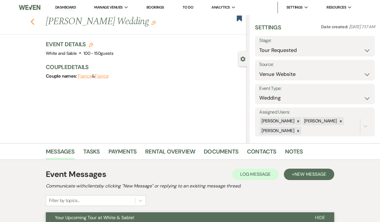
scroll to position [27, 0]
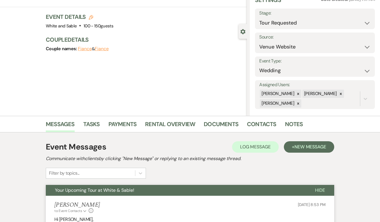
select select "2"
select select "8"
select select "5"
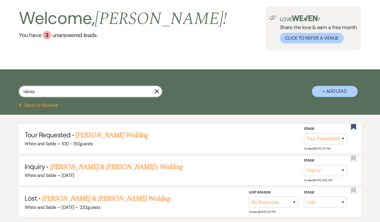
click at [79, 91] on input "lainey" at bounding box center [90, 91] width 143 height 11
type input "[PERSON_NAME]"
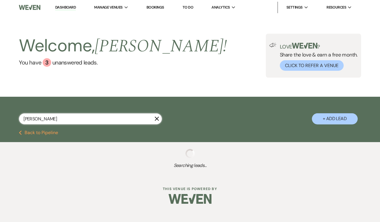
select select "2"
select select "8"
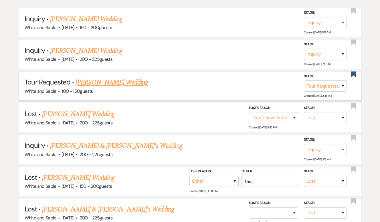
scroll to position [151, 0]
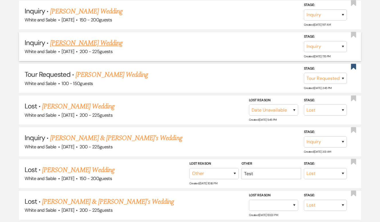
click at [109, 44] on link "[PERSON_NAME] Wedding" at bounding box center [86, 43] width 72 height 10
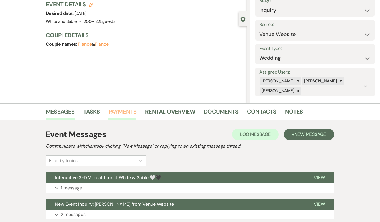
scroll to position [83, 0]
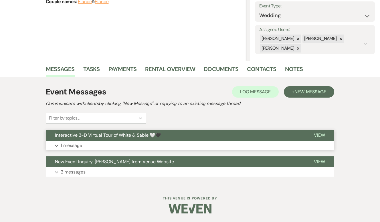
click at [133, 134] on span "Interactive 3-D Virtual Tour of White & Sable 🤍🖤" at bounding box center [108, 135] width 106 height 6
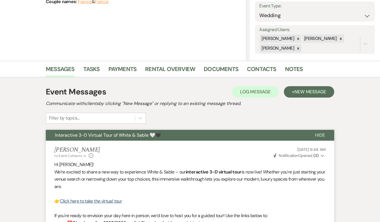
click at [133, 134] on span "Interactive 3-D Virtual Tour of White & Sable 🤍🖤" at bounding box center [108, 135] width 106 height 6
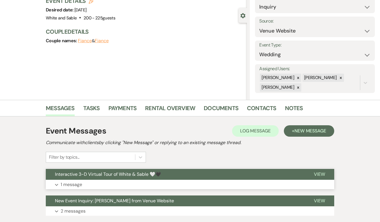
scroll to position [0, 0]
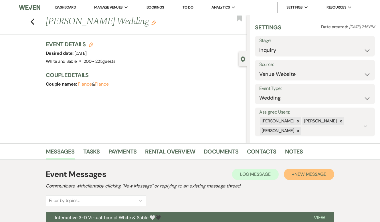
click at [310, 175] on span "New Message" at bounding box center [310, 175] width 32 height 6
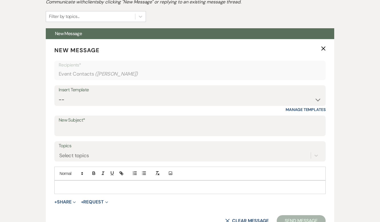
scroll to position [188, 0]
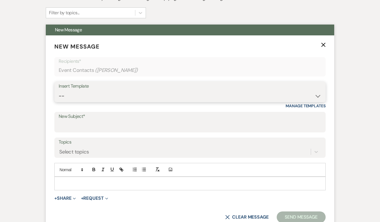
click at [123, 94] on select "-- Inquiry Response (Venue Guide) Schedule - Venue Tour Appt Confirmation Sched…" at bounding box center [190, 96] width 262 height 11
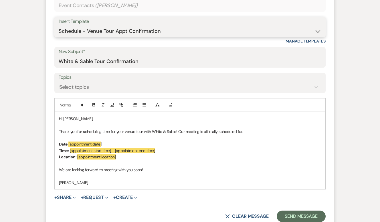
scroll to position [254, 0]
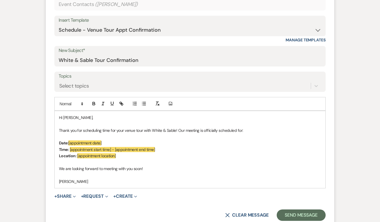
click at [125, 131] on span "Thank you for scheduling time for your venue tour with White & Sable! Our meeti…" at bounding box center [151, 130] width 184 height 5
click at [107, 141] on p "Date: [appointment date]" at bounding box center [190, 143] width 262 height 6
drag, startPoint x: 111, startPoint y: 141, endPoint x: 69, endPoint y: 141, distance: 42.6
click at [69, 141] on p "Date: [appointment date]" at bounding box center [190, 143] width 262 height 6
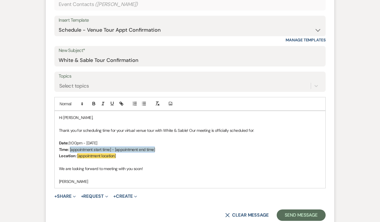
drag, startPoint x: 159, startPoint y: 151, endPoint x: 70, endPoint y: 149, distance: 88.9
click at [70, 149] on p "Time: [appointment start time] - [appointment end time]" at bounding box center [190, 150] width 262 height 6
drag, startPoint x: 135, startPoint y: 148, endPoint x: 84, endPoint y: 147, distance: 50.3
click at [84, 147] on p "Time: 3:00pm - [DATE]" at bounding box center [190, 150] width 262 height 6
drag, startPoint x: 87, startPoint y: 142, endPoint x: 69, endPoint y: 142, distance: 18.0
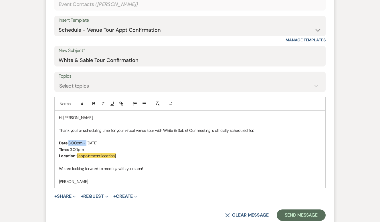
click at [69, 142] on p "Date: 3:00pm - [DATE]" at bounding box center [190, 143] width 262 height 6
click at [121, 157] on p "Location: [appointment location]" at bounding box center [190, 156] width 262 height 6
drag, startPoint x: 124, startPoint y: 157, endPoint x: 77, endPoint y: 157, distance: 47.7
click at [77, 157] on p "Location: [appointment location]" at bounding box center [190, 156] width 262 height 6
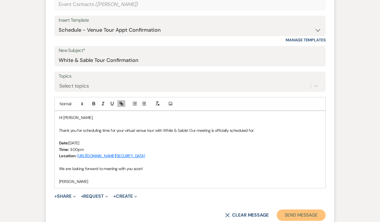
click at [286, 216] on button "Send Message" at bounding box center [300, 215] width 49 height 11
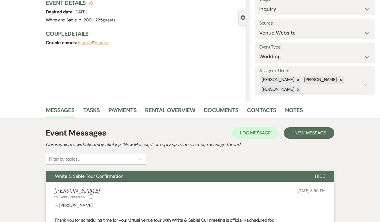
scroll to position [0, 0]
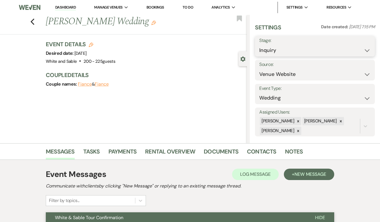
click at [264, 52] on select "Inquiry Follow Up Tour Requested Tour Confirmed Toured Proposal Sent Booked Lost" at bounding box center [314, 50] width 111 height 11
click at [357, 46] on button "Save" at bounding box center [362, 46] width 25 height 11
click at [238, 21] on use "button" at bounding box center [239, 18] width 5 height 6
click at [34, 20] on icon "Previous" at bounding box center [32, 21] width 4 height 7
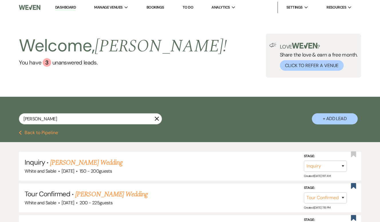
click at [63, 5] on li "Dashboard" at bounding box center [65, 7] width 26 height 11
click at [63, 6] on link "Dashboard" at bounding box center [65, 7] width 21 height 5
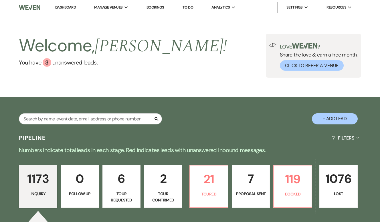
click at [127, 178] on p "6" at bounding box center [121, 179] width 31 height 19
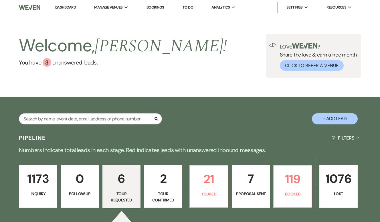
click at [249, 186] on p "7" at bounding box center [250, 179] width 31 height 19
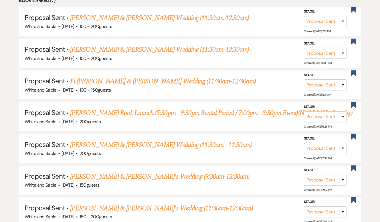
scroll to position [267, 0]
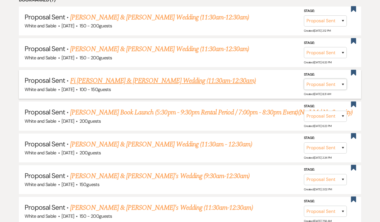
click at [342, 84] on select "Inquiry Follow Up Tour Requested Tour Confirmed Toured Proposal Sent Booked Lost" at bounding box center [325, 84] width 43 height 11
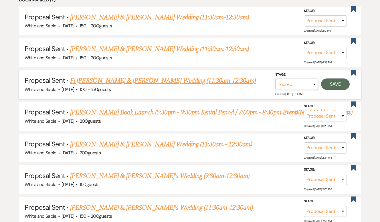
click at [314, 85] on select "Inquiry Follow Up Tour Requested Tour Confirmed Toured Proposal Sent Booked Lost" at bounding box center [296, 84] width 43 height 11
click at [333, 85] on button "Save" at bounding box center [335, 84] width 29 height 11
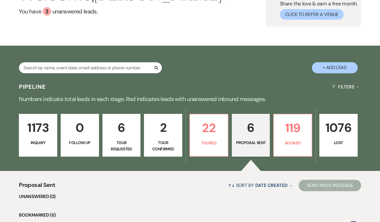
scroll to position [0, 0]
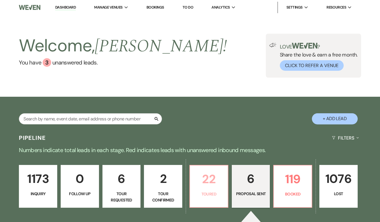
click at [214, 188] on p "22" at bounding box center [208, 179] width 31 height 19
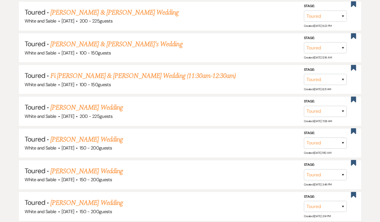
scroll to position [472, 0]
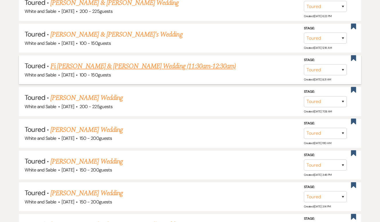
click at [141, 66] on link "Fi [PERSON_NAME] & [PERSON_NAME] Wedding (11:30am-12:30am)" at bounding box center [142, 66] width 185 height 10
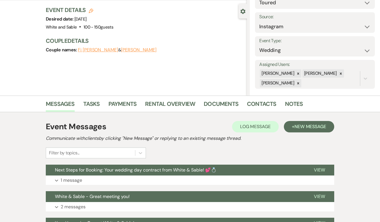
scroll to position [57, 0]
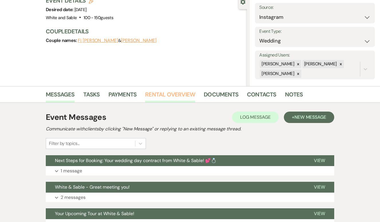
click at [167, 96] on link "Rental Overview" at bounding box center [170, 96] width 50 height 13
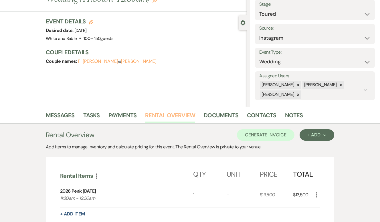
scroll to position [45, 0]
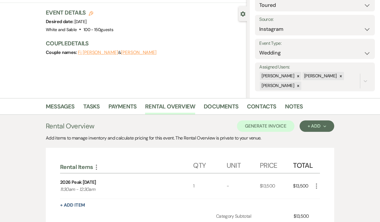
click at [317, 185] on icon "More" at bounding box center [316, 186] width 7 height 7
click at [321, 210] on button "X Delete" at bounding box center [328, 206] width 31 height 9
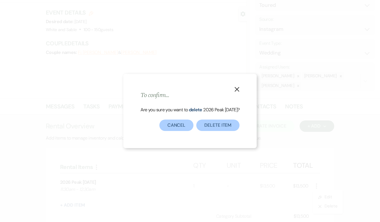
click at [217, 119] on div "Are you sure you want to delete 2026 Peak [DATE] ?" at bounding box center [189, 113] width 99 height 14
click at [214, 130] on button "Delete Item" at bounding box center [217, 125] width 43 height 11
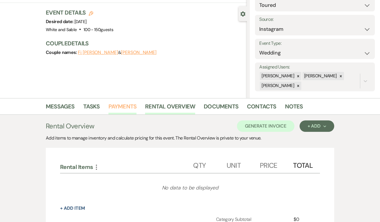
click at [135, 112] on link "Payments" at bounding box center [122, 108] width 28 height 13
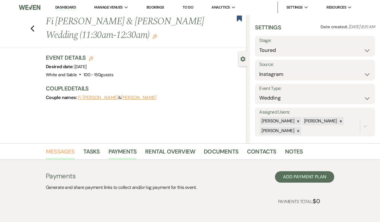
click at [61, 150] on link "Messages" at bounding box center [60, 153] width 29 height 13
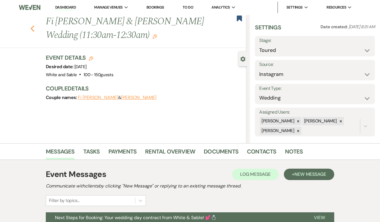
click at [33, 29] on icon "Previous" at bounding box center [32, 28] width 4 height 7
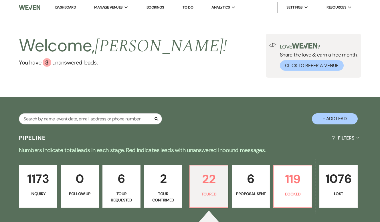
click at [258, 188] on p "6" at bounding box center [250, 179] width 31 height 19
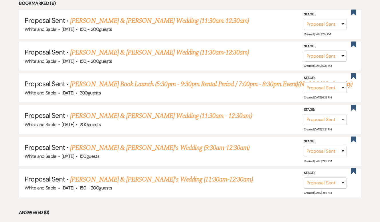
scroll to position [268, 0]
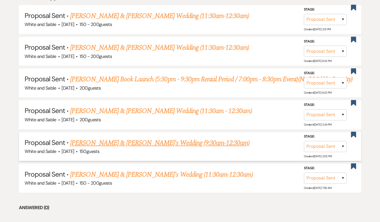
click at [180, 148] on link "[PERSON_NAME] & [PERSON_NAME]'s Wedding (9:30am-12:30am)" at bounding box center [159, 143] width 179 height 10
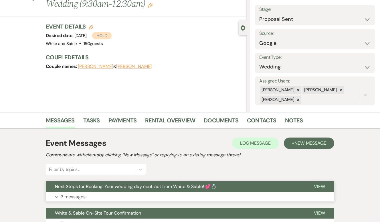
click at [176, 187] on span "Next Steps for Booking: Your wedding day contract from White & Sable! 💕💍" at bounding box center [136, 187] width 162 height 6
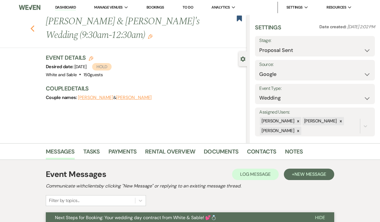
click at [31, 28] on icon "Previous" at bounding box center [32, 28] width 4 height 7
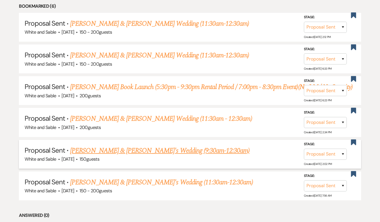
scroll to position [263, 0]
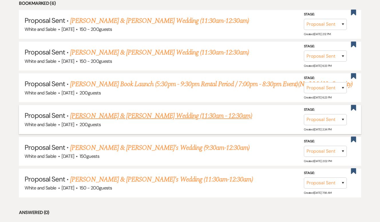
click at [114, 121] on link "[PERSON_NAME] & [PERSON_NAME] Wedding (11:30am - 12:30am)" at bounding box center [161, 116] width 182 height 10
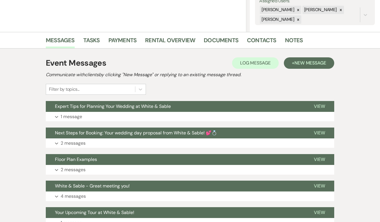
scroll to position [113, 0]
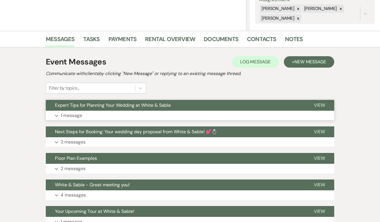
click at [115, 103] on span "Expert Tips for Planning Your Wedding at White & Sable" at bounding box center [113, 105] width 116 height 6
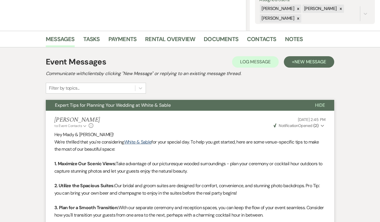
click at [115, 103] on span "Expert Tips for Planning Your Wedding at White & Sable" at bounding box center [113, 105] width 116 height 6
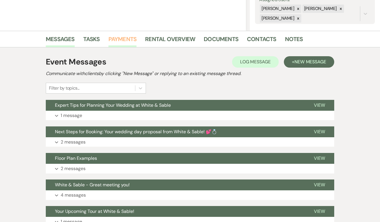
click at [113, 41] on link "Payments" at bounding box center [122, 41] width 28 height 13
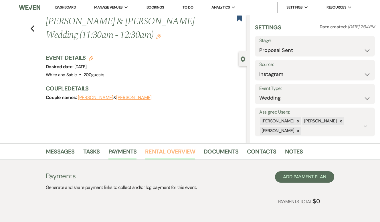
click at [151, 150] on link "Rental Overview" at bounding box center [170, 153] width 50 height 13
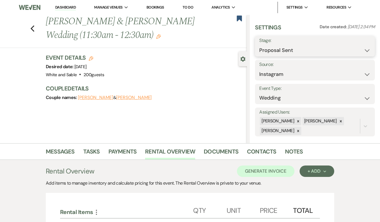
click at [267, 53] on select "Inquiry Follow Up Tour Requested Tour Confirmed Toured Proposal Sent Booked Lost" at bounding box center [314, 50] width 111 height 11
click at [358, 48] on button "Save" at bounding box center [362, 46] width 25 height 11
click at [34, 29] on div "Previous [PERSON_NAME] & [PERSON_NAME] Wedding (11:30am - 12:30am) Edit Bookmark" at bounding box center [122, 31] width 250 height 33
click at [32, 29] on use "button" at bounding box center [33, 28] width 4 height 6
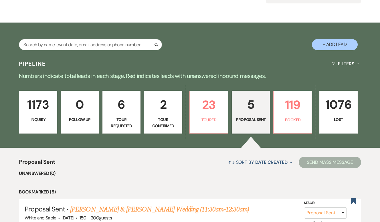
scroll to position [64, 0]
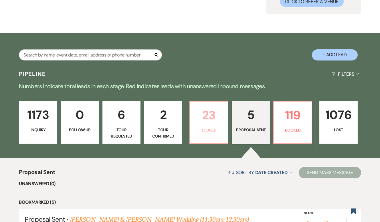
click at [199, 135] on link "23 Toured" at bounding box center [208, 122] width 39 height 43
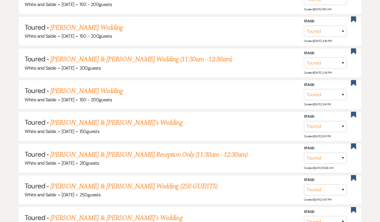
scroll to position [606, 0]
click at [101, 87] on link "[PERSON_NAME] Wedding" at bounding box center [86, 91] width 72 height 10
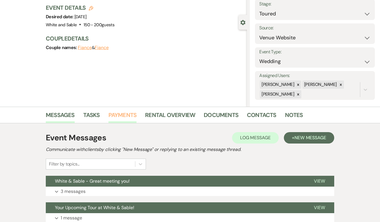
scroll to position [66, 0]
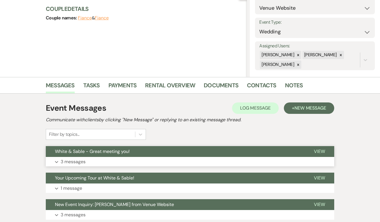
click at [111, 155] on button "White & Sable - Great meeting you!" at bounding box center [175, 151] width 259 height 11
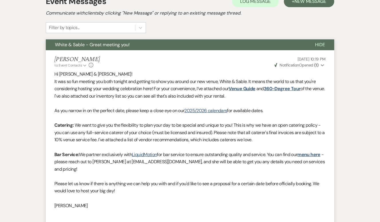
scroll to position [126, 0]
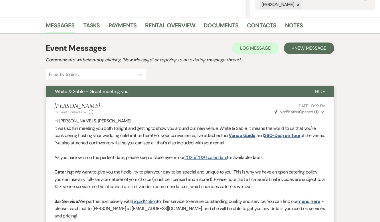
click at [135, 89] on button "White & Sable - Great meeting you!" at bounding box center [176, 91] width 260 height 11
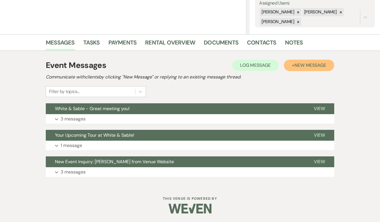
click at [296, 67] on span "New Message" at bounding box center [310, 65] width 32 height 6
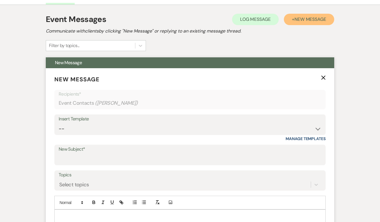
scroll to position [168, 0]
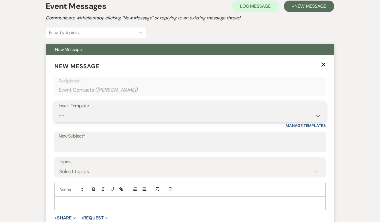
click at [156, 118] on select "-- Inquiry Response (Venue Guide) Schedule - Venue Tour Appt Confirmation Sched…" at bounding box center [190, 115] width 262 height 11
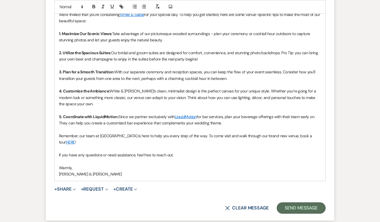
scroll to position [378, 0]
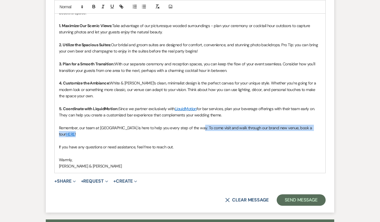
drag, startPoint x: 321, startPoint y: 128, endPoint x: 195, endPoint y: 126, distance: 125.8
click at [195, 126] on div "Hey [PERSON_NAME]! We're thrilled that you're considering White & Sable for you…" at bounding box center [190, 80] width 270 height 186
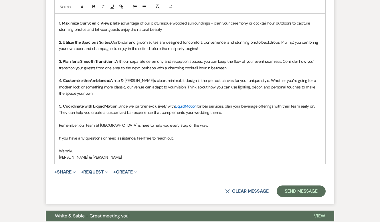
scroll to position [413, 0]
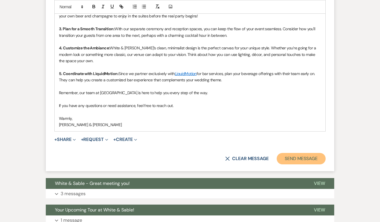
click at [297, 160] on button "Send Message" at bounding box center [300, 158] width 49 height 11
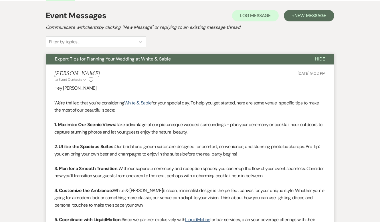
scroll to position [0, 0]
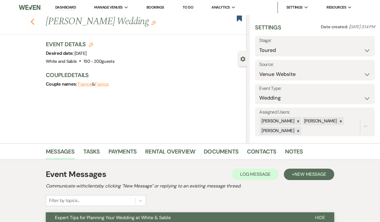
click at [33, 21] on icon "Previous" at bounding box center [32, 21] width 4 height 7
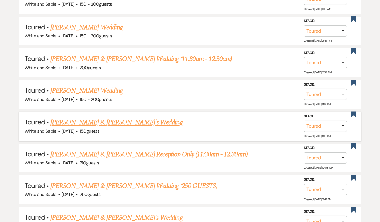
click at [98, 118] on link "[PERSON_NAME] & [PERSON_NAME]'s Wedding" at bounding box center [116, 122] width 132 height 10
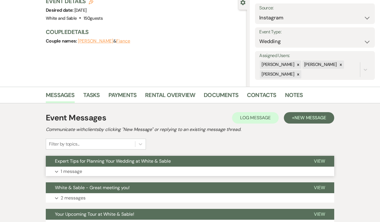
click at [102, 161] on span "Expert Tips for Planning Your Wedding at White & Sable" at bounding box center [113, 161] width 116 height 6
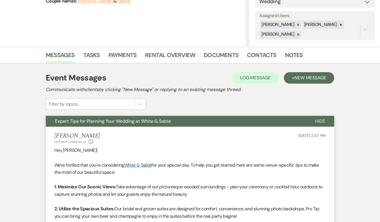
scroll to position [128, 0]
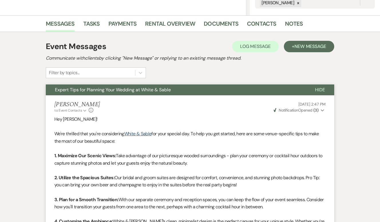
click at [115, 90] on span "Expert Tips for Planning Your Wedding at White & Sable" at bounding box center [113, 90] width 116 height 6
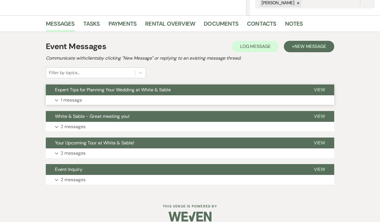
scroll to position [136, 0]
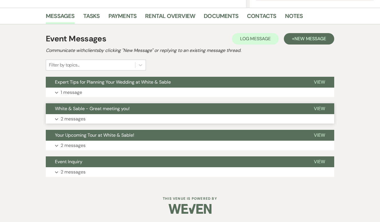
click at [251, 108] on button "White & Sable - Great meeting you!" at bounding box center [175, 108] width 259 height 11
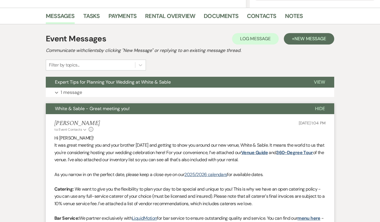
click at [251, 108] on button "White & Sable - Great meeting you!" at bounding box center [176, 108] width 260 height 11
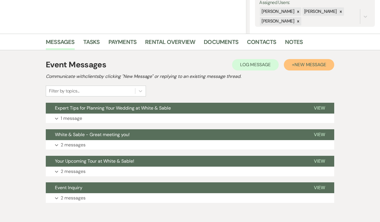
click at [295, 61] on button "+ New Message" at bounding box center [309, 64] width 50 height 11
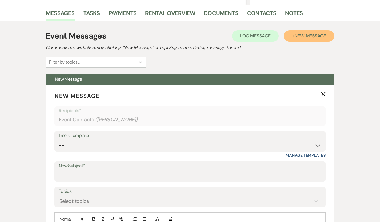
scroll to position [155, 0]
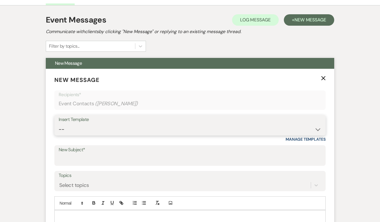
click at [142, 127] on select "-- Inquiry Response (Venue Guide) Schedule - Venue Tour Appt Confirmation Sched…" at bounding box center [190, 129] width 262 height 11
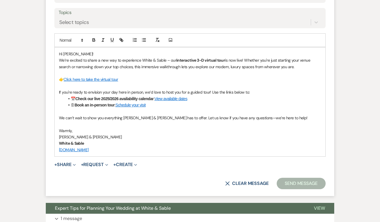
scroll to position [327, 0]
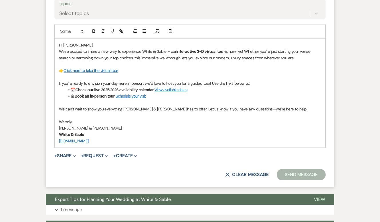
click at [291, 178] on button "Send Message" at bounding box center [300, 174] width 49 height 11
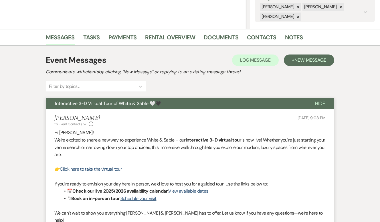
scroll to position [0, 0]
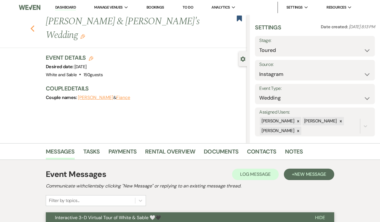
click at [32, 25] on icon "Previous" at bounding box center [32, 28] width 4 height 7
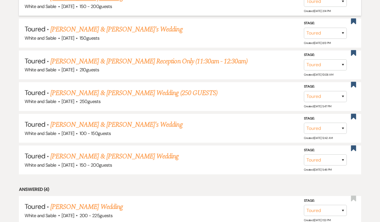
scroll to position [700, 0]
click at [111, 119] on link "[PERSON_NAME] & [PERSON_NAME]'s Wedding" at bounding box center [116, 124] width 132 height 10
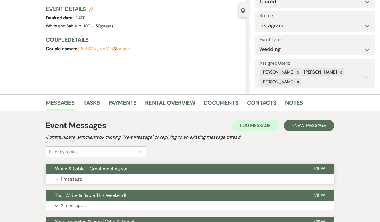
click at [116, 176] on button "Expand 1 message" at bounding box center [190, 180] width 288 height 10
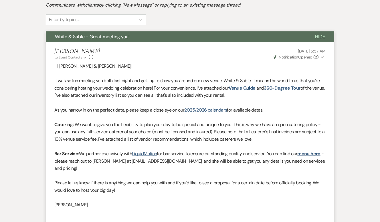
scroll to position [158, 0]
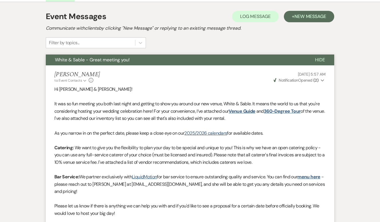
click at [111, 65] on li "[PERSON_NAME] to: Event Contacts Expand Info [DATE] 5:57 AM Weven Check Notific…" at bounding box center [190, 174] width 288 height 219
click at [111, 63] on button "White & Sable - Great meeting you!" at bounding box center [176, 60] width 260 height 11
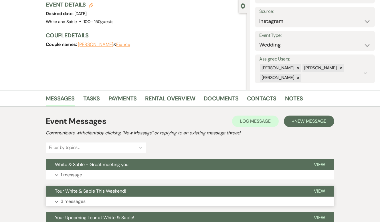
scroll to position [0, 0]
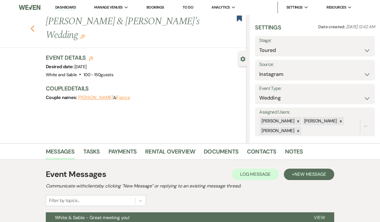
click at [33, 25] on icon "Previous" at bounding box center [32, 28] width 4 height 7
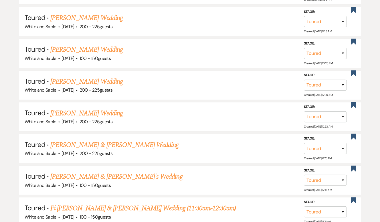
scroll to position [329, 0]
click at [109, 141] on link "[PERSON_NAME] & [PERSON_NAME] Wedding" at bounding box center [114, 145] width 128 height 10
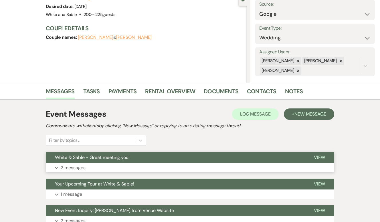
click at [121, 153] on button "White & Sable - Great meeting you!" at bounding box center [175, 157] width 259 height 11
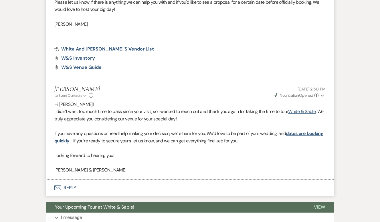
scroll to position [356, 0]
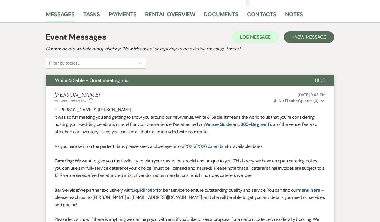
click at [127, 82] on span "White & Sable - Great meeting you!" at bounding box center [92, 80] width 75 height 6
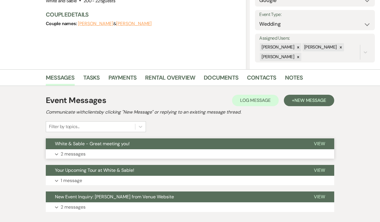
scroll to position [91, 0]
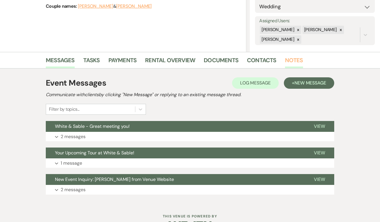
click at [286, 62] on link "Notes" at bounding box center [294, 62] width 18 height 13
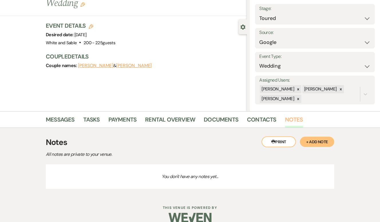
scroll to position [41, 0]
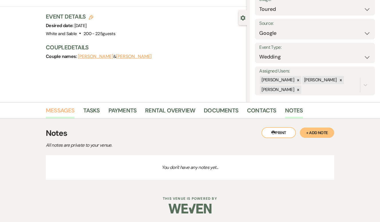
click at [58, 114] on link "Messages" at bounding box center [60, 112] width 29 height 13
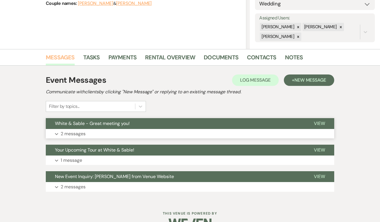
scroll to position [107, 0]
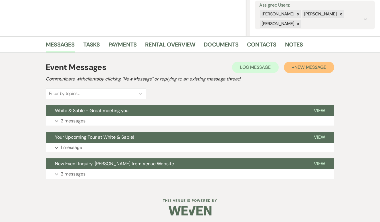
click at [311, 68] on span "New Message" at bounding box center [310, 67] width 32 height 6
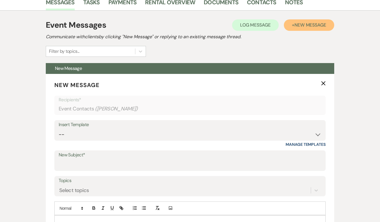
scroll to position [151, 0]
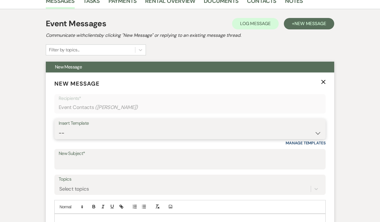
click at [103, 135] on select "-- Inquiry Response (Venue Guide) Schedule - Venue Tour Appt Confirmation Sched…" at bounding box center [190, 133] width 262 height 11
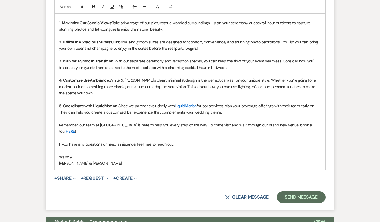
scroll to position [383, 0]
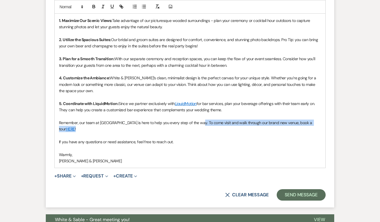
drag, startPoint x: 319, startPoint y: 124, endPoint x: 195, endPoint y: 120, distance: 124.1
click at [195, 120] on p "Remember, our team at [GEOGRAPHIC_DATA] is here to help you every step of the w…" at bounding box center [190, 126] width 262 height 13
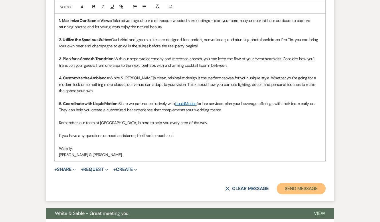
click at [310, 193] on button "Send Message" at bounding box center [300, 188] width 49 height 11
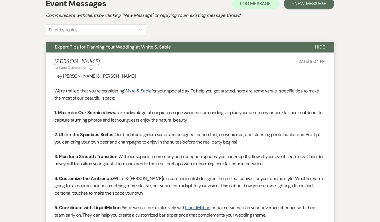
scroll to position [0, 0]
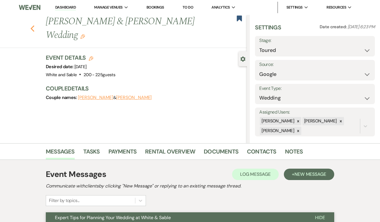
click at [33, 25] on use "button" at bounding box center [33, 28] width 4 height 6
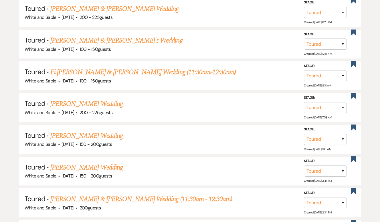
scroll to position [469, 0]
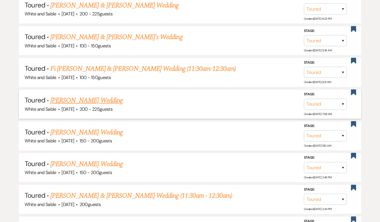
click at [97, 96] on link "[PERSON_NAME] Wedding" at bounding box center [86, 100] width 72 height 10
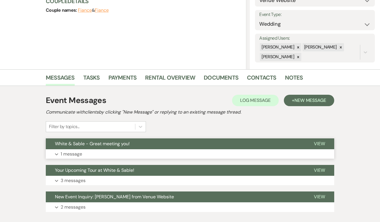
click at [126, 145] on span "White & Sable - Great meeting you!" at bounding box center [92, 144] width 75 height 6
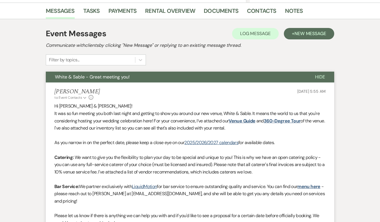
scroll to position [187, 0]
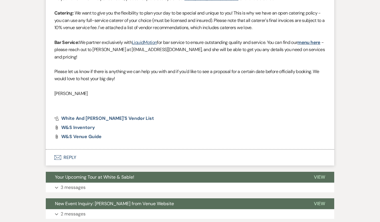
click at [103, 156] on button "Envelope Reply" at bounding box center [190, 158] width 288 height 16
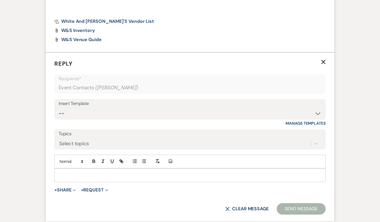
scroll to position [409, 0]
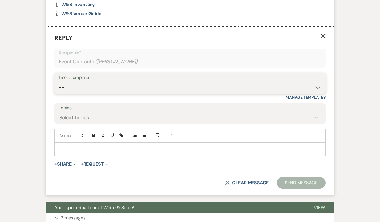
click at [101, 89] on select "-- Inquiry Response (Venue Guide) Schedule - Venue Tour Appt Confirmation Sched…" at bounding box center [190, 87] width 262 height 11
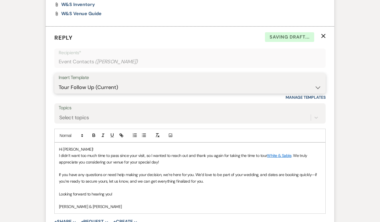
scroll to position [426, 0]
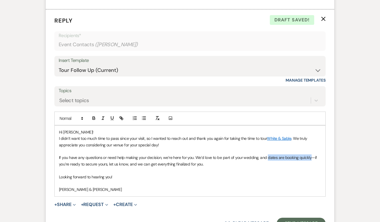
drag, startPoint x: 266, startPoint y: 157, endPoint x: 310, endPoint y: 156, distance: 43.7
click at [310, 156] on span "If you have any questions or need help making your decision, we’re here for you…" at bounding box center [188, 160] width 259 height 11
click at [123, 119] on icon "button" at bounding box center [121, 118] width 5 height 5
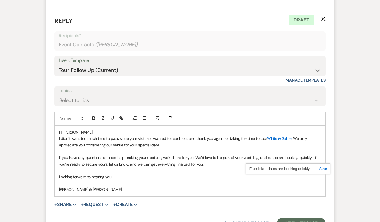
paste input "[URL][DOMAIN_NAME]"
click at [322, 169] on link at bounding box center [320, 169] width 12 height 4
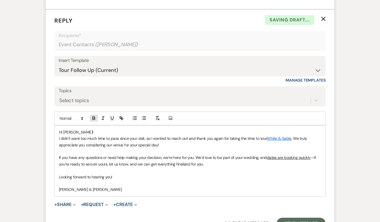
click at [96, 117] on icon "button" at bounding box center [93, 118] width 5 height 5
click at [226, 180] on p at bounding box center [190, 183] width 262 height 6
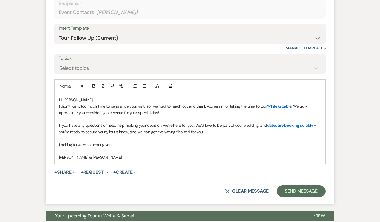
scroll to position [458, 0]
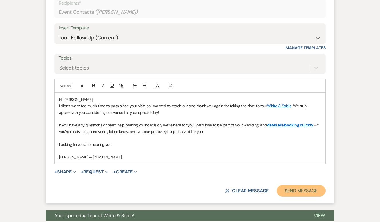
click at [293, 194] on button "Send Message" at bounding box center [300, 191] width 49 height 11
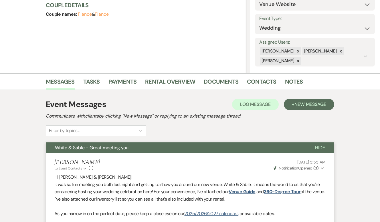
scroll to position [0, 0]
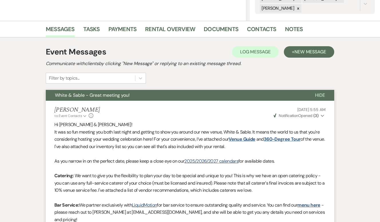
click at [89, 94] on span "White & Sable - Great meeting you!" at bounding box center [92, 95] width 75 height 6
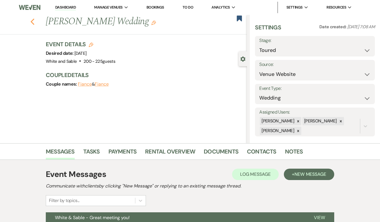
click at [30, 19] on icon "Previous" at bounding box center [32, 21] width 4 height 7
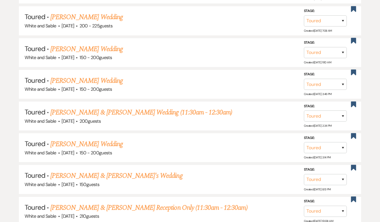
scroll to position [555, 0]
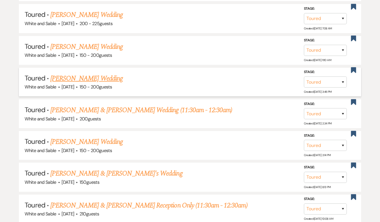
click at [89, 75] on link "[PERSON_NAME] Wedding" at bounding box center [86, 78] width 72 height 10
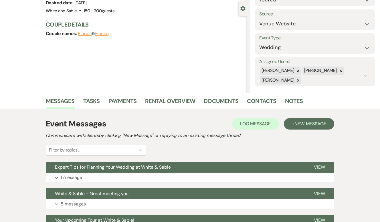
scroll to position [53, 0]
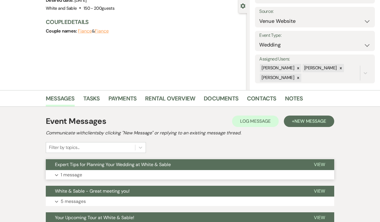
click at [104, 163] on span "Expert Tips for Planning Your Wedding at White & Sable" at bounding box center [113, 165] width 116 height 6
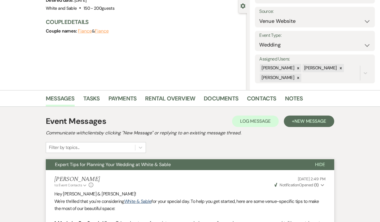
click at [104, 163] on span "Expert Tips for Planning Your Wedding at White & Sable" at bounding box center [113, 165] width 116 height 6
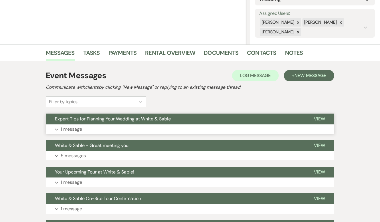
scroll to position [105, 0]
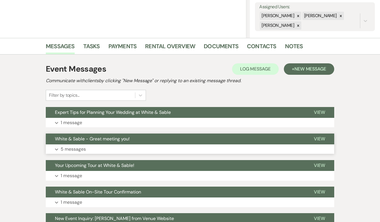
click at [111, 144] on button "White & Sable - Great meeting you!" at bounding box center [175, 139] width 259 height 11
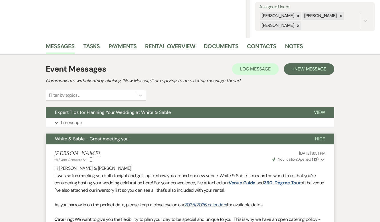
click at [111, 144] on button "White & Sable - Great meeting you!" at bounding box center [176, 139] width 260 height 11
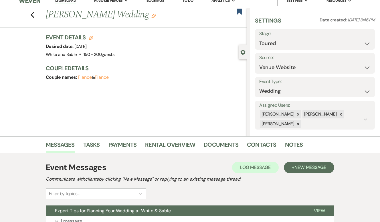
scroll to position [0, 0]
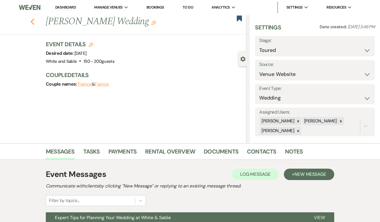
click at [33, 23] on use "button" at bounding box center [33, 22] width 4 height 6
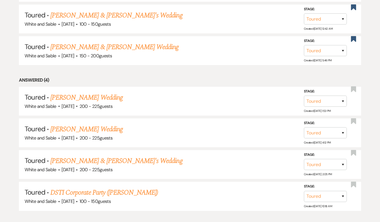
scroll to position [810, 0]
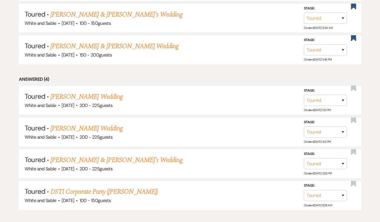
click at [81, 96] on link "[PERSON_NAME] Wedding" at bounding box center [86, 97] width 72 height 10
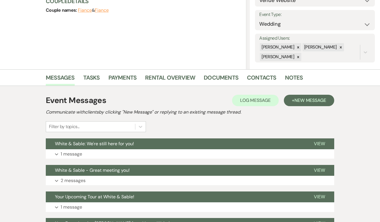
scroll to position [74, 0]
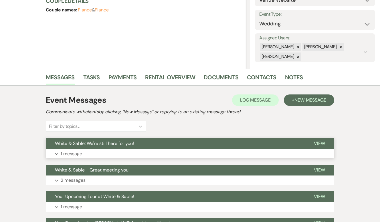
click at [91, 147] on button "White & Sable: We're still here for you!" at bounding box center [175, 143] width 259 height 11
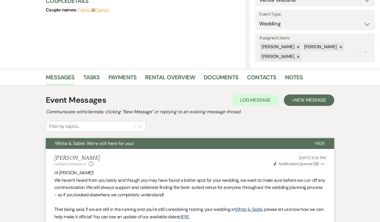
click at [91, 147] on button "White & Sable: We're still here for you!" at bounding box center [176, 143] width 260 height 11
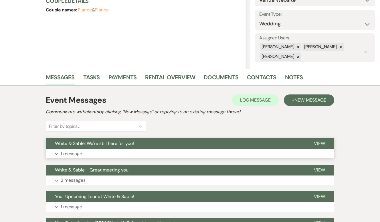
scroll to position [0, 0]
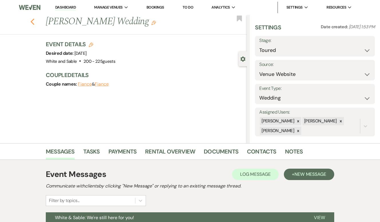
click at [33, 22] on icon "Previous" at bounding box center [32, 21] width 4 height 7
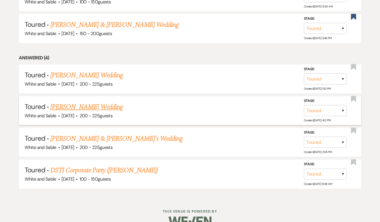
scroll to position [838, 0]
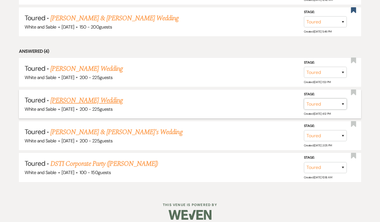
click at [333, 99] on select "Inquiry Follow Up Tour Requested Tour Confirmed Toured Proposal Sent Booked Lost" at bounding box center [325, 104] width 43 height 11
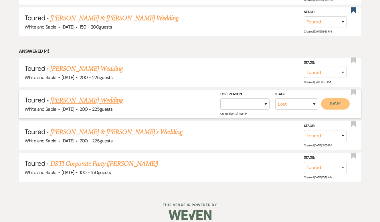
click at [339, 98] on button "Save" at bounding box center [335, 103] width 29 height 11
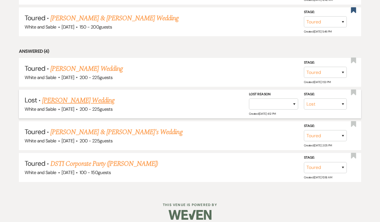
scroll to position [806, 0]
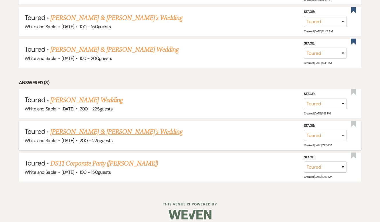
click at [99, 129] on link "[PERSON_NAME] & [PERSON_NAME]'s Wedding" at bounding box center [116, 132] width 132 height 10
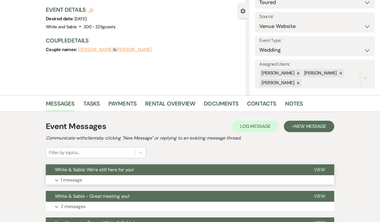
click at [99, 173] on span "White & Sable: We're still here for you!" at bounding box center [94, 170] width 79 height 6
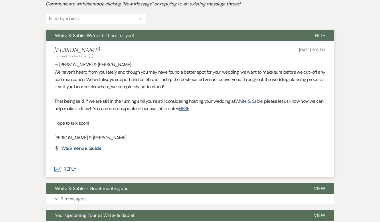
scroll to position [181, 0]
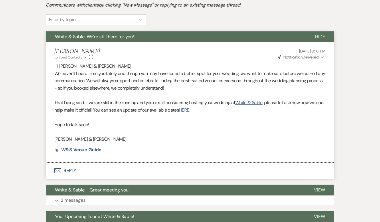
click at [119, 39] on span "White & Sable: We're still here for you!" at bounding box center [94, 37] width 79 height 6
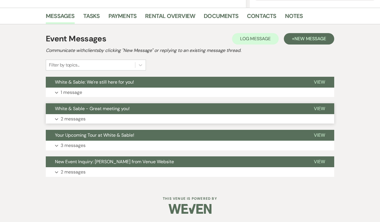
click at [162, 106] on button "White & Sable - Great meeting you!" at bounding box center [175, 108] width 259 height 11
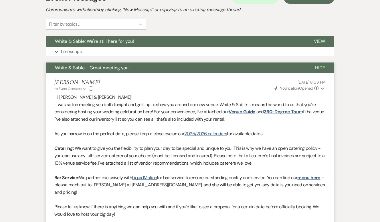
click at [153, 65] on button "White & Sable - Great meeting you!" at bounding box center [176, 68] width 260 height 11
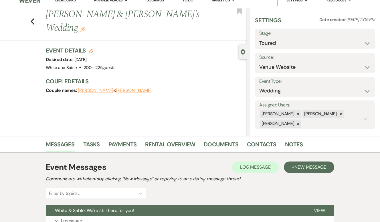
scroll to position [0, 0]
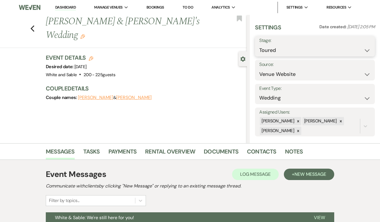
click at [299, 47] on select "Inquiry Follow Up Tour Requested Tour Confirmed Toured Proposal Sent Booked Lost" at bounding box center [314, 50] width 111 height 11
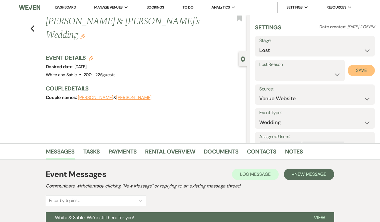
click at [358, 70] on button "Save" at bounding box center [360, 70] width 27 height 11
click at [33, 25] on use "button" at bounding box center [33, 28] width 4 height 6
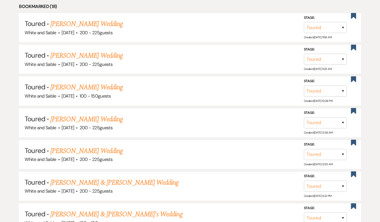
scroll to position [292, 0]
click at [87, 121] on link "[PERSON_NAME] Wedding" at bounding box center [86, 120] width 72 height 10
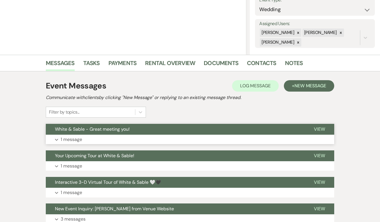
click at [88, 141] on button "Expand 1 message" at bounding box center [190, 140] width 288 height 10
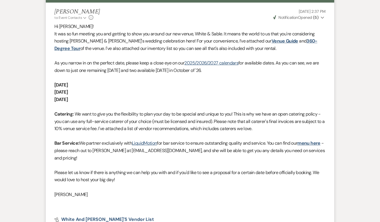
scroll to position [221, 0]
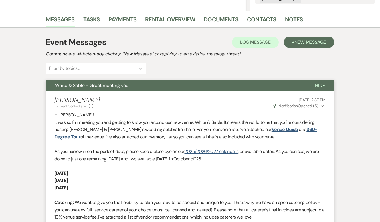
click at [93, 84] on span "White & Sable - Great meeting you!" at bounding box center [92, 86] width 75 height 6
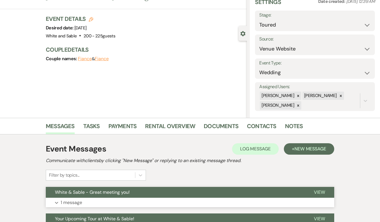
scroll to position [0, 0]
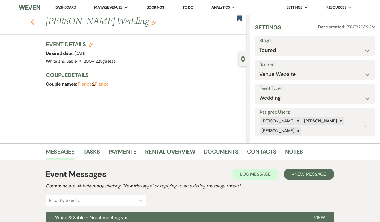
click at [33, 21] on icon "Previous" at bounding box center [32, 21] width 4 height 7
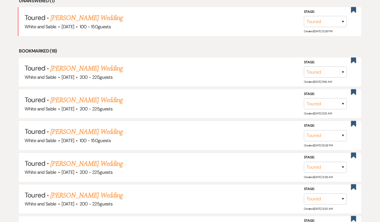
scroll to position [247, 0]
click at [92, 102] on link "[PERSON_NAME] Wedding" at bounding box center [86, 100] width 72 height 10
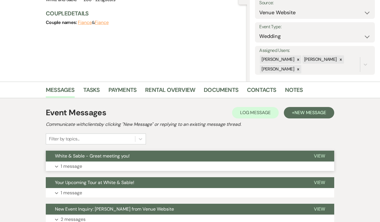
click at [131, 156] on button "White & Sable - Great meeting you!" at bounding box center [175, 156] width 259 height 11
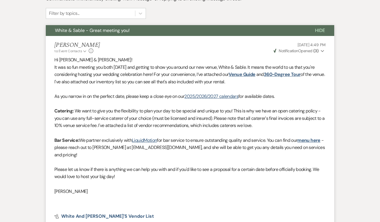
scroll to position [181, 0]
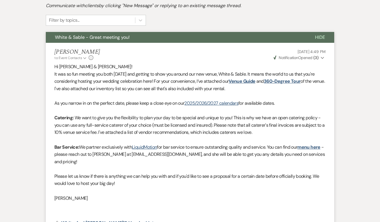
click at [106, 40] on span "White & Sable - Great meeting you!" at bounding box center [92, 37] width 75 height 6
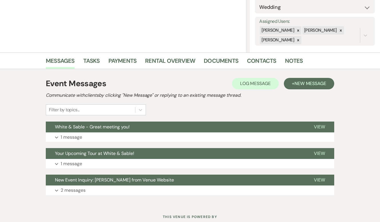
scroll to position [90, 0]
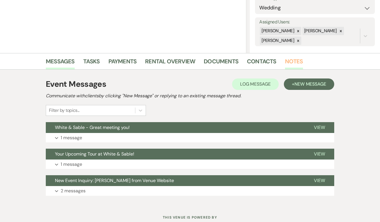
click at [296, 59] on link "Notes" at bounding box center [294, 63] width 18 height 13
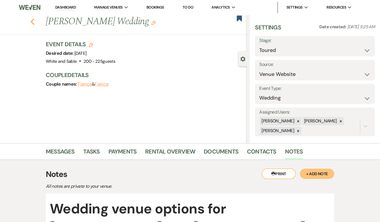
click at [33, 23] on icon "Previous" at bounding box center [32, 21] width 4 height 7
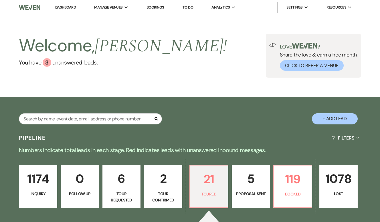
click at [41, 180] on p "1174" at bounding box center [38, 179] width 31 height 19
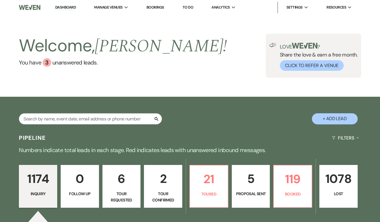
scroll to position [261, 0]
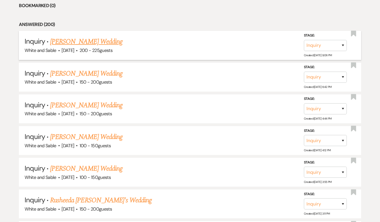
click at [97, 38] on link "[PERSON_NAME] Wedding" at bounding box center [86, 42] width 72 height 10
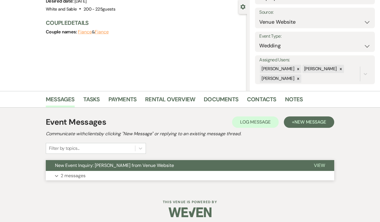
click at [101, 168] on span "New Event Inquiry: [PERSON_NAME] from Venue Website" at bounding box center [114, 166] width 119 height 6
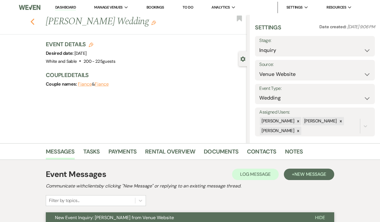
click at [32, 20] on use "button" at bounding box center [33, 22] width 4 height 6
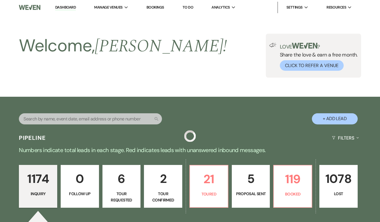
scroll to position [261, 0]
